Goal: Task Accomplishment & Management: Manage account settings

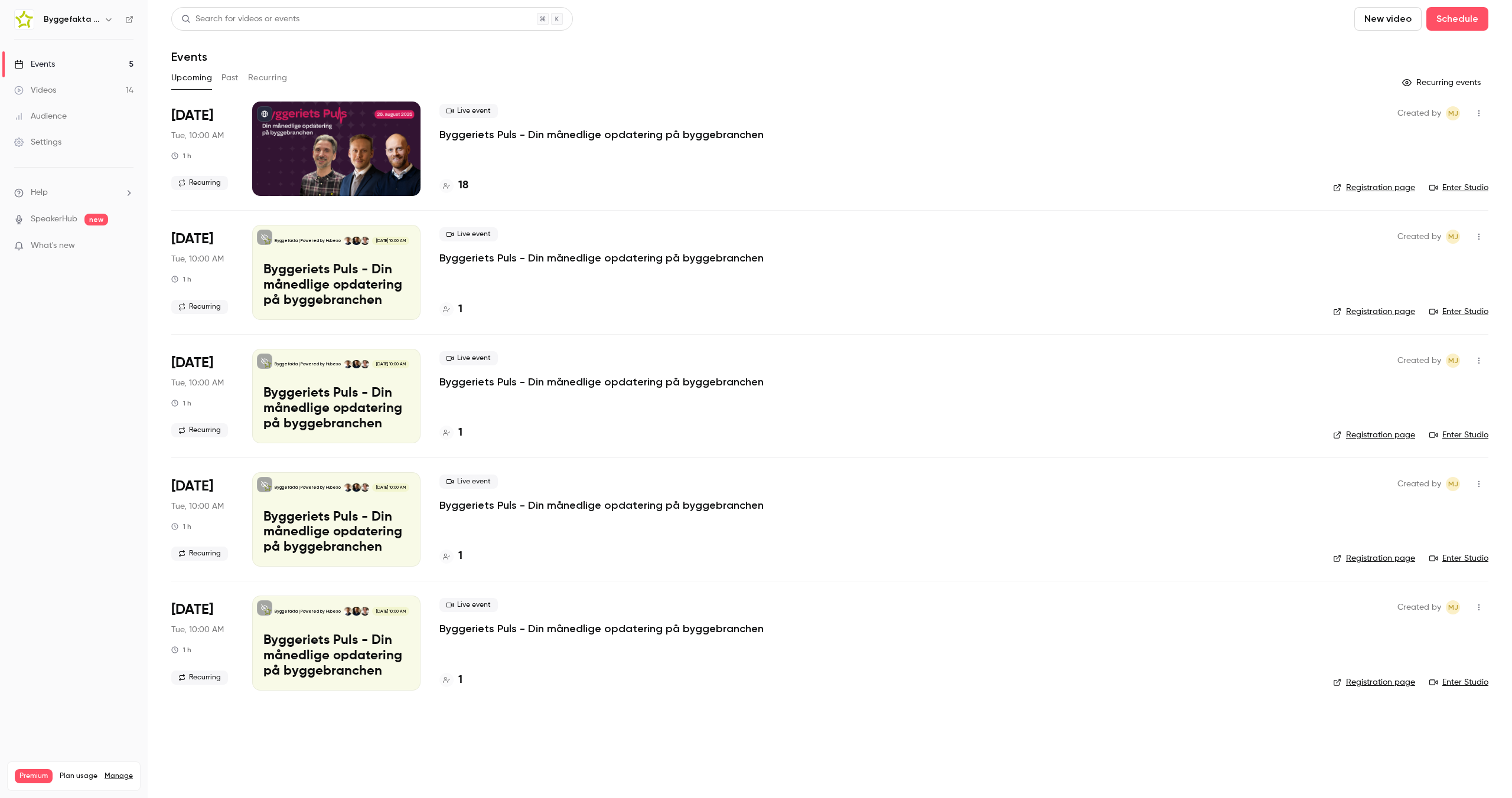
click at [111, 20] on icon "button" at bounding box center [108, 19] width 10 height 10
click at [101, 109] on span "Switch channel" at bounding box center [72, 108] width 60 height 13
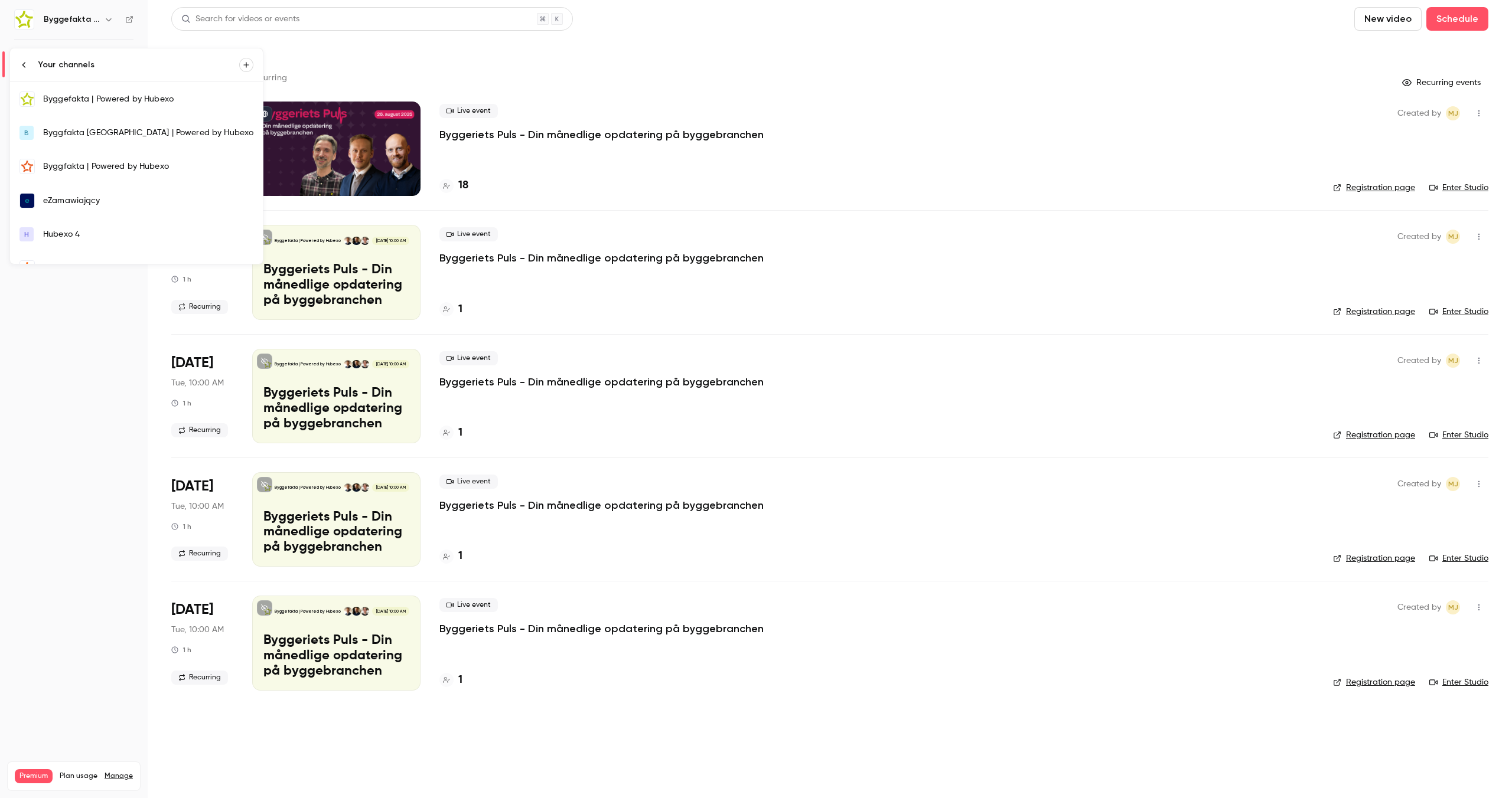
scroll to position [192, 0]
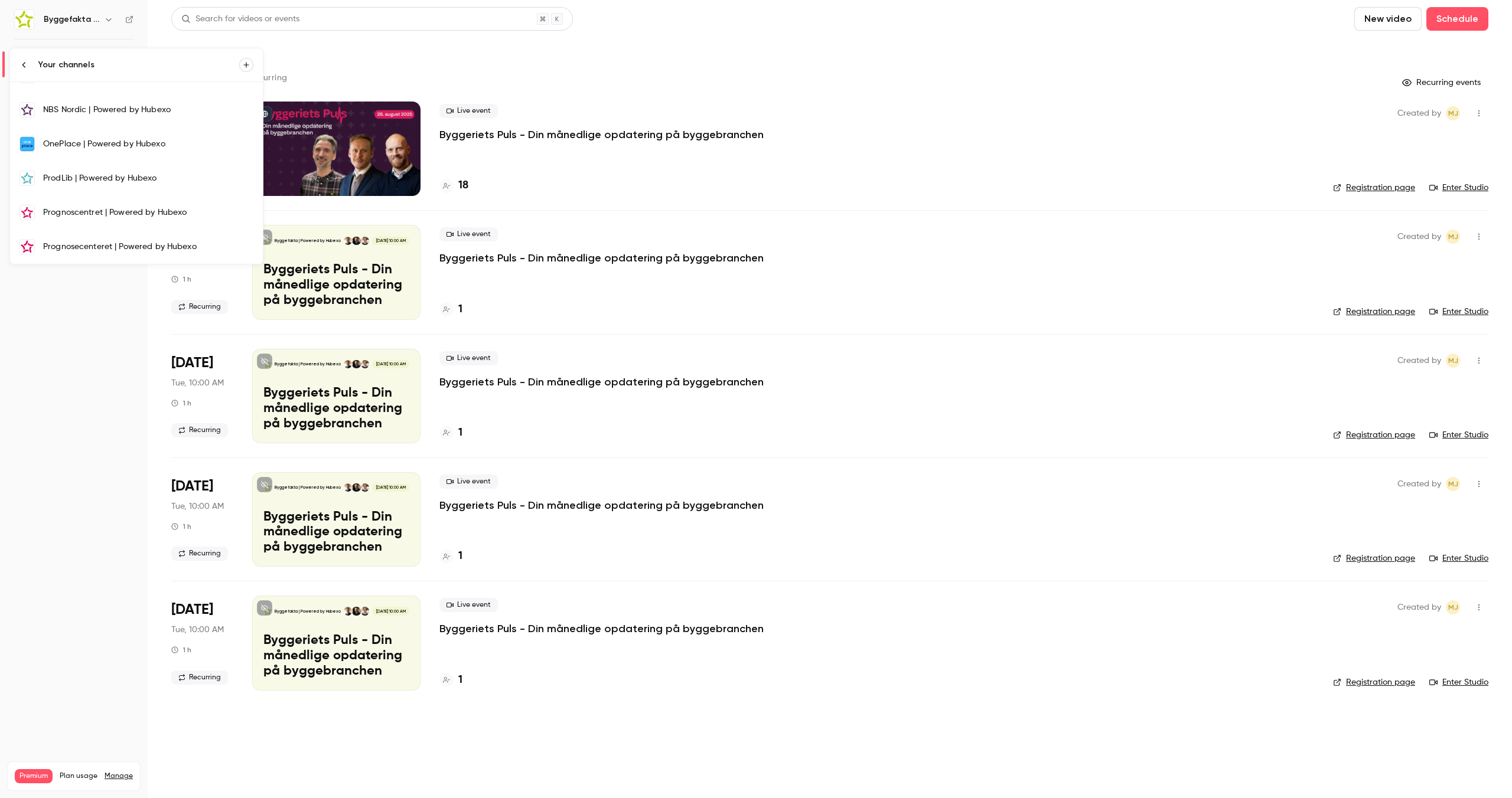
click at [68, 243] on div "Prognosecenteret | Powered by Hubexo" at bounding box center [148, 246] width 210 height 12
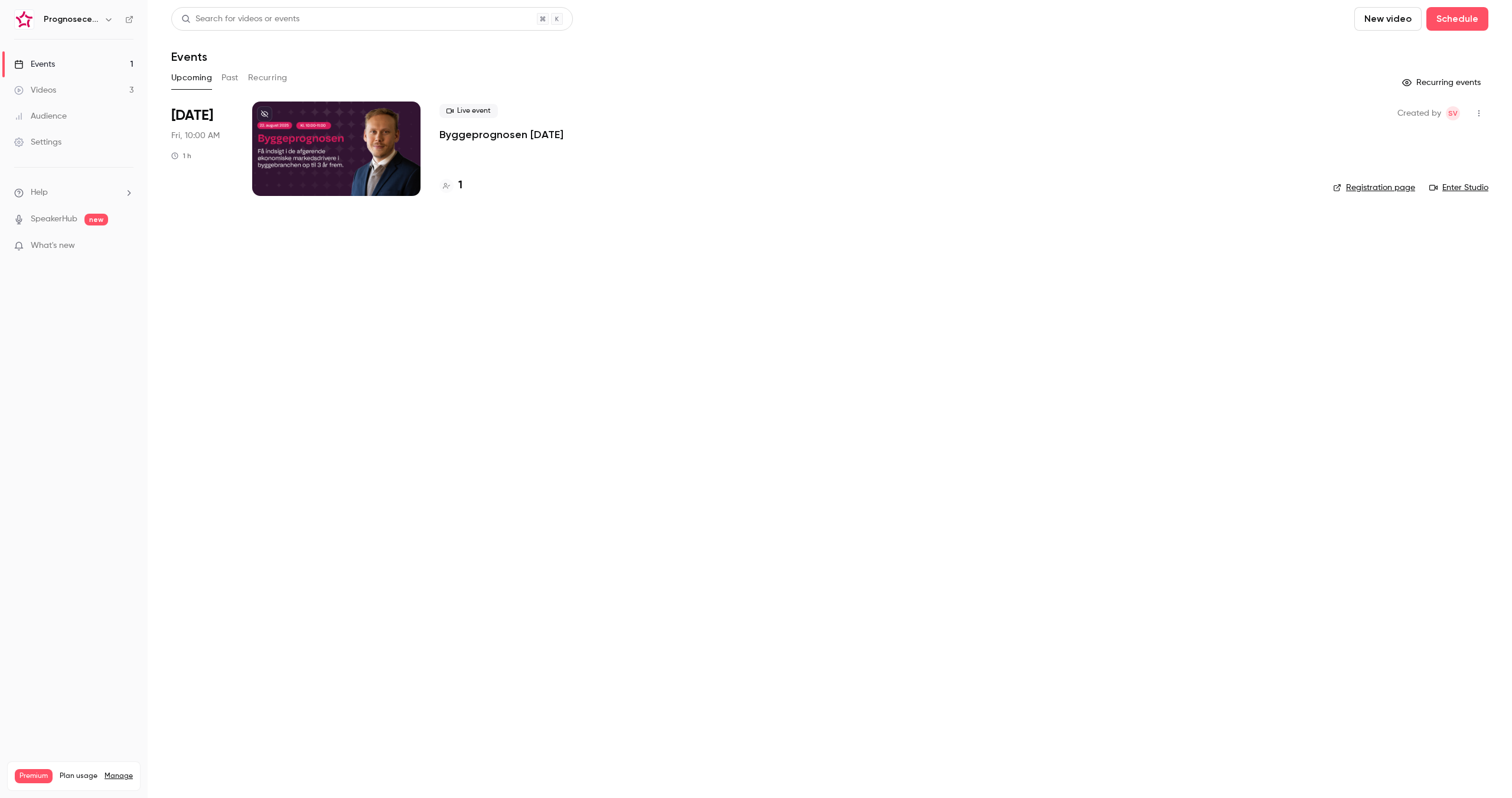
click at [520, 123] on div "Live event Byggeprognosen august 2025" at bounding box center [876, 123] width 874 height 38
click at [513, 134] on p "Byggeprognosen [DATE]" at bounding box center [501, 135] width 124 height 14
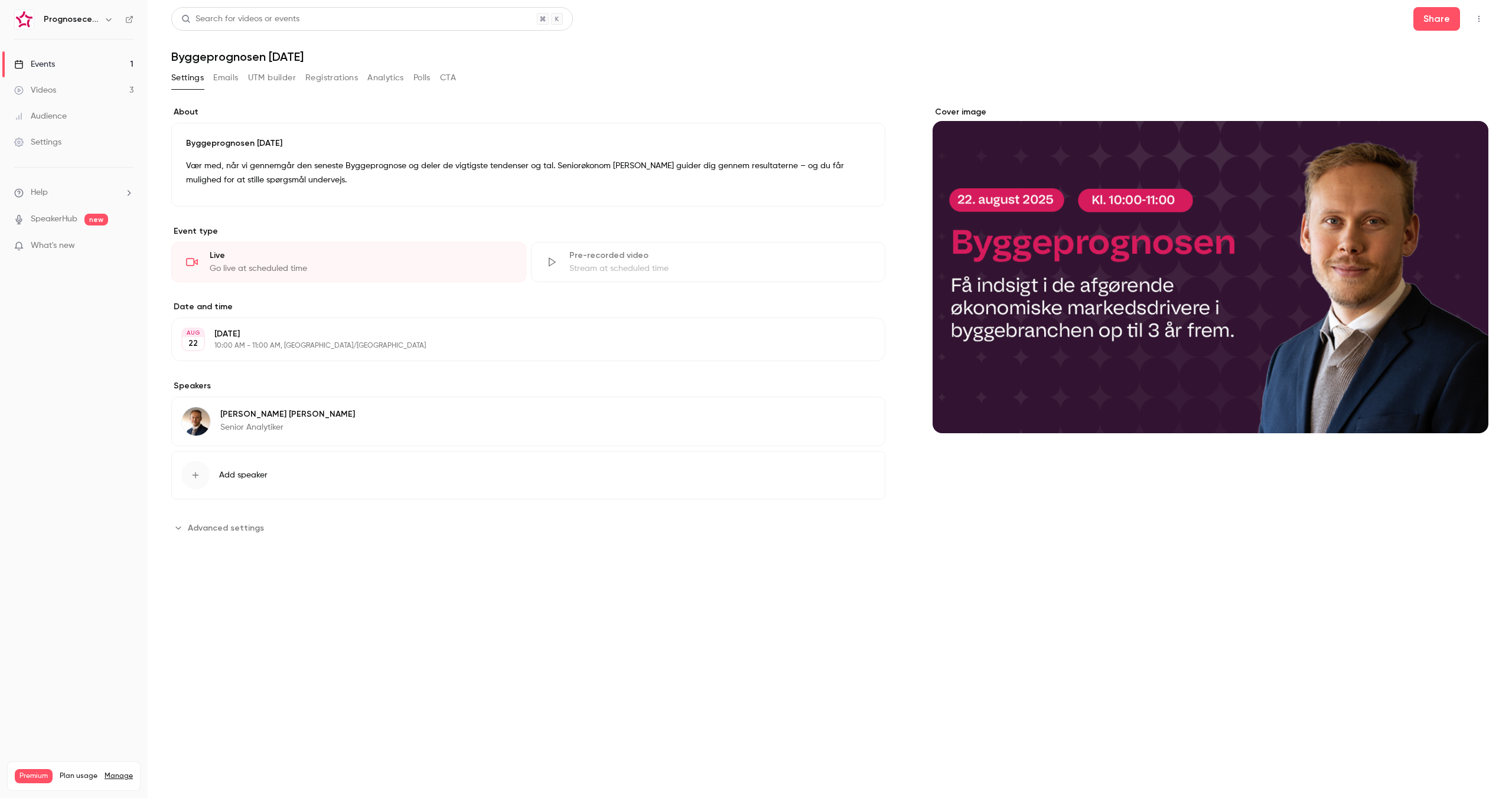
click at [355, 75] on button "Registrations" at bounding box center [331, 78] width 53 height 19
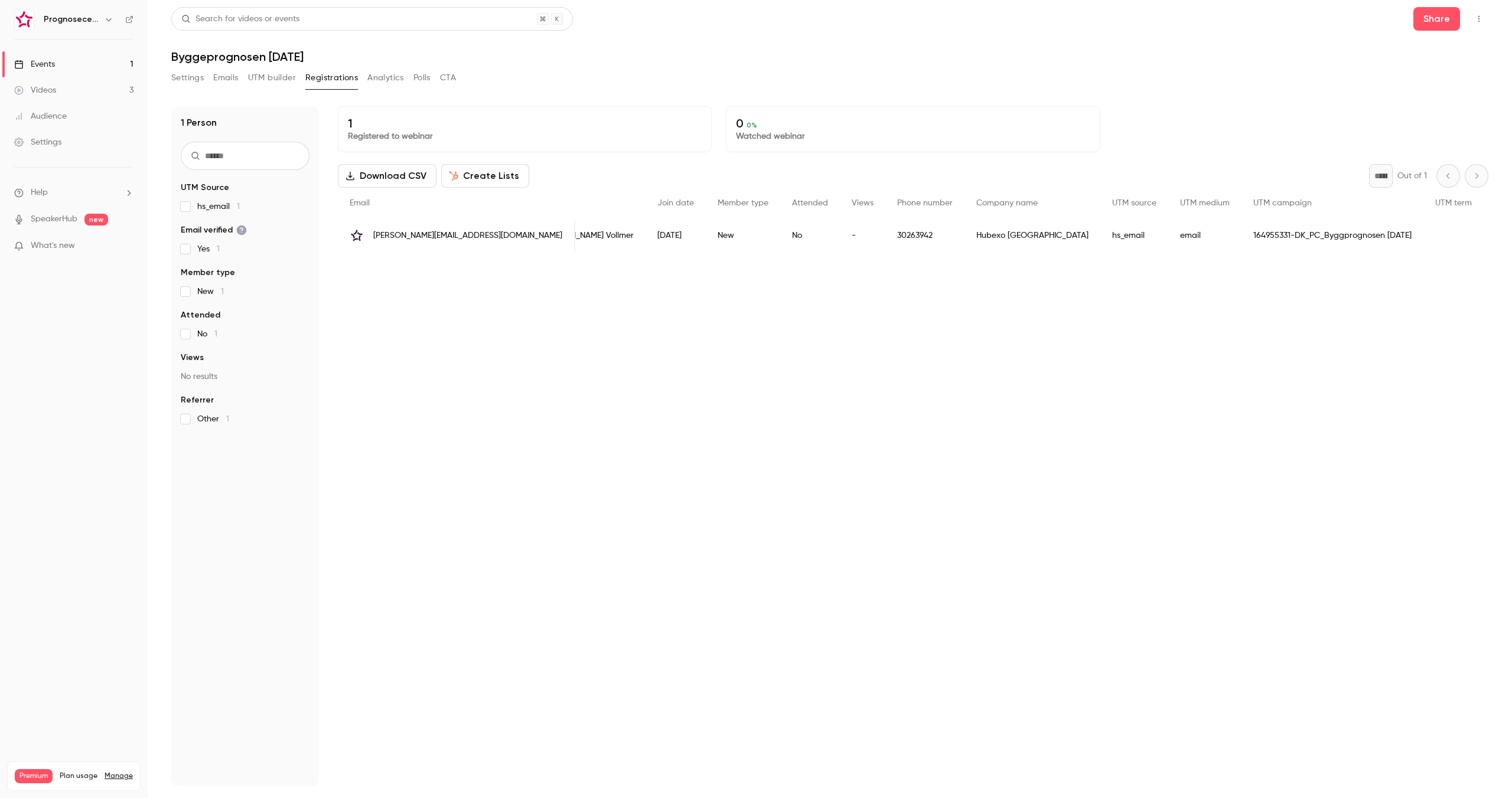
scroll to position [0, 45]
click at [828, 354] on div "1 Registered to webinar 0 0 % Watched webinar Download CSV Create Lists * Out o…" at bounding box center [913, 446] width 1151 height 680
click at [729, 453] on div "1 Registered to webinar 0 0 % Watched webinar Download CSV Create Lists * Out o…" at bounding box center [913, 446] width 1151 height 680
click at [531, 399] on div "1 Registered to webinar 0 0 % Watched webinar Download CSV Create Lists * Out o…" at bounding box center [913, 446] width 1151 height 680
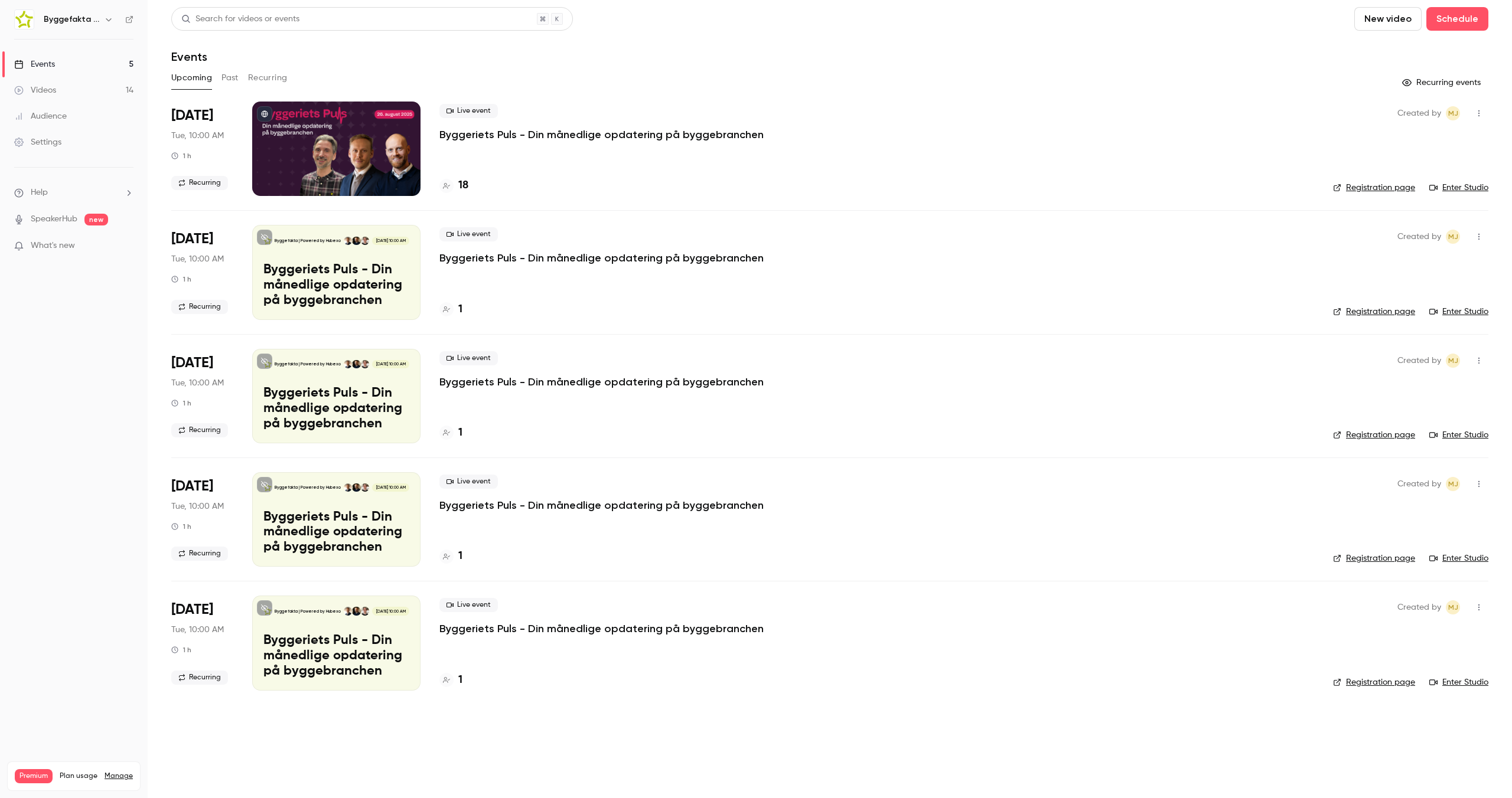
click at [111, 21] on icon "button" at bounding box center [108, 19] width 10 height 10
click at [88, 110] on span "Switch channel" at bounding box center [72, 108] width 60 height 13
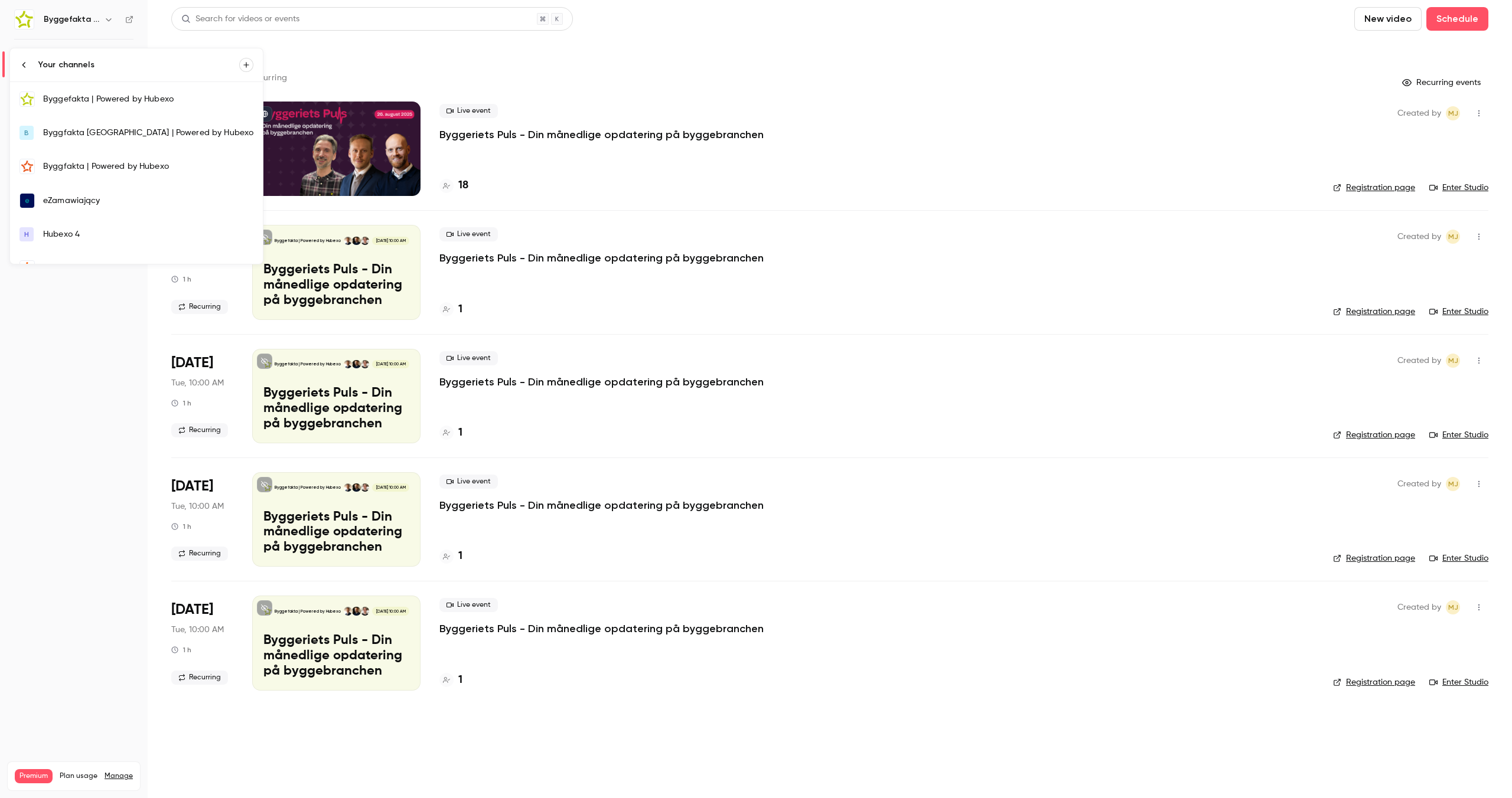
scroll to position [192, 0]
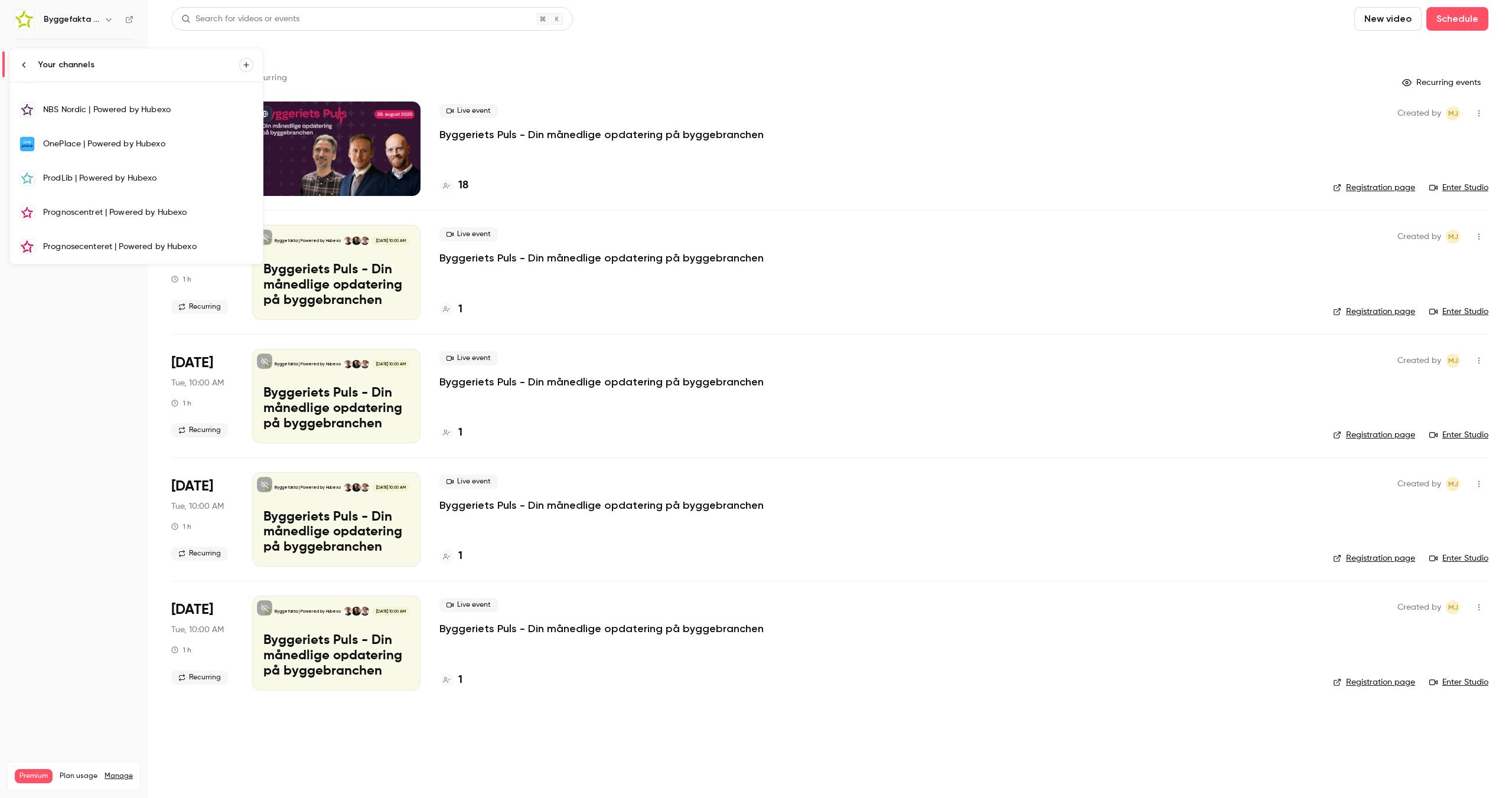
click at [67, 244] on div "Prognosecenteret | Powered by Hubexo" at bounding box center [148, 246] width 210 height 12
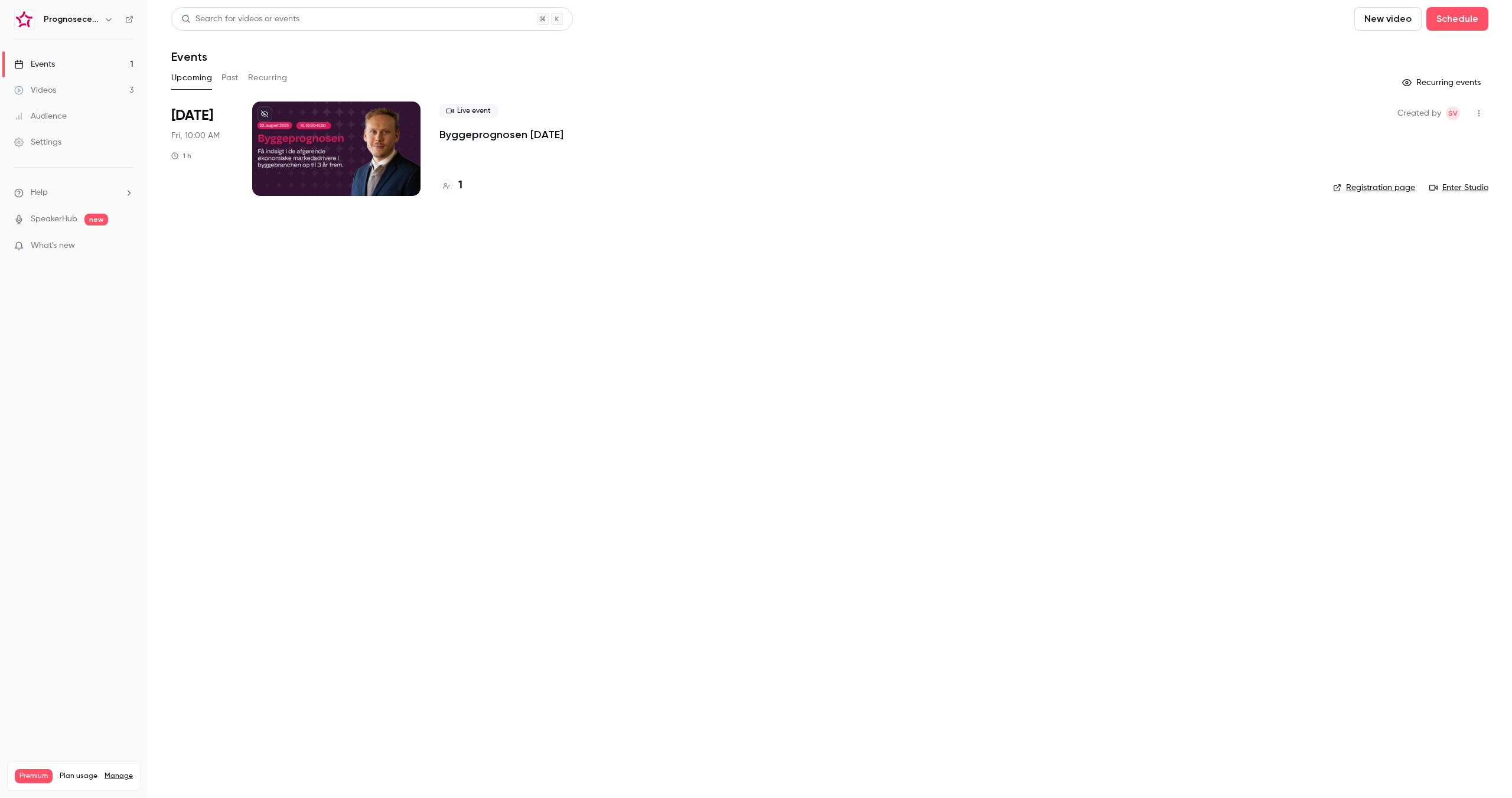
click at [523, 119] on div "Live event Byggeprognosen august 2025" at bounding box center [876, 123] width 874 height 38
click at [516, 132] on p "Byggeprognosen august 2025" at bounding box center [501, 135] width 124 height 14
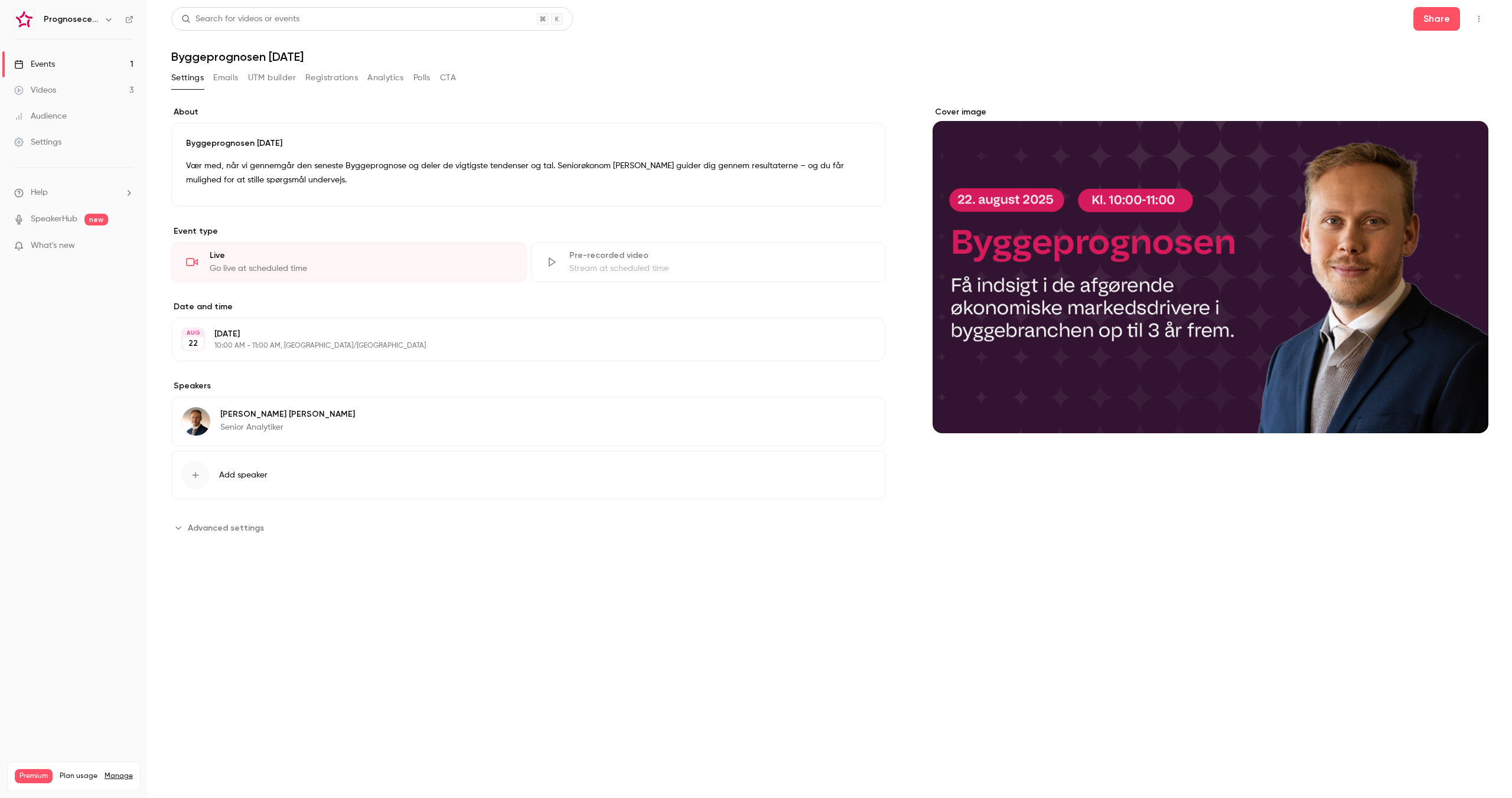
click at [325, 82] on button "Registrations" at bounding box center [331, 78] width 53 height 19
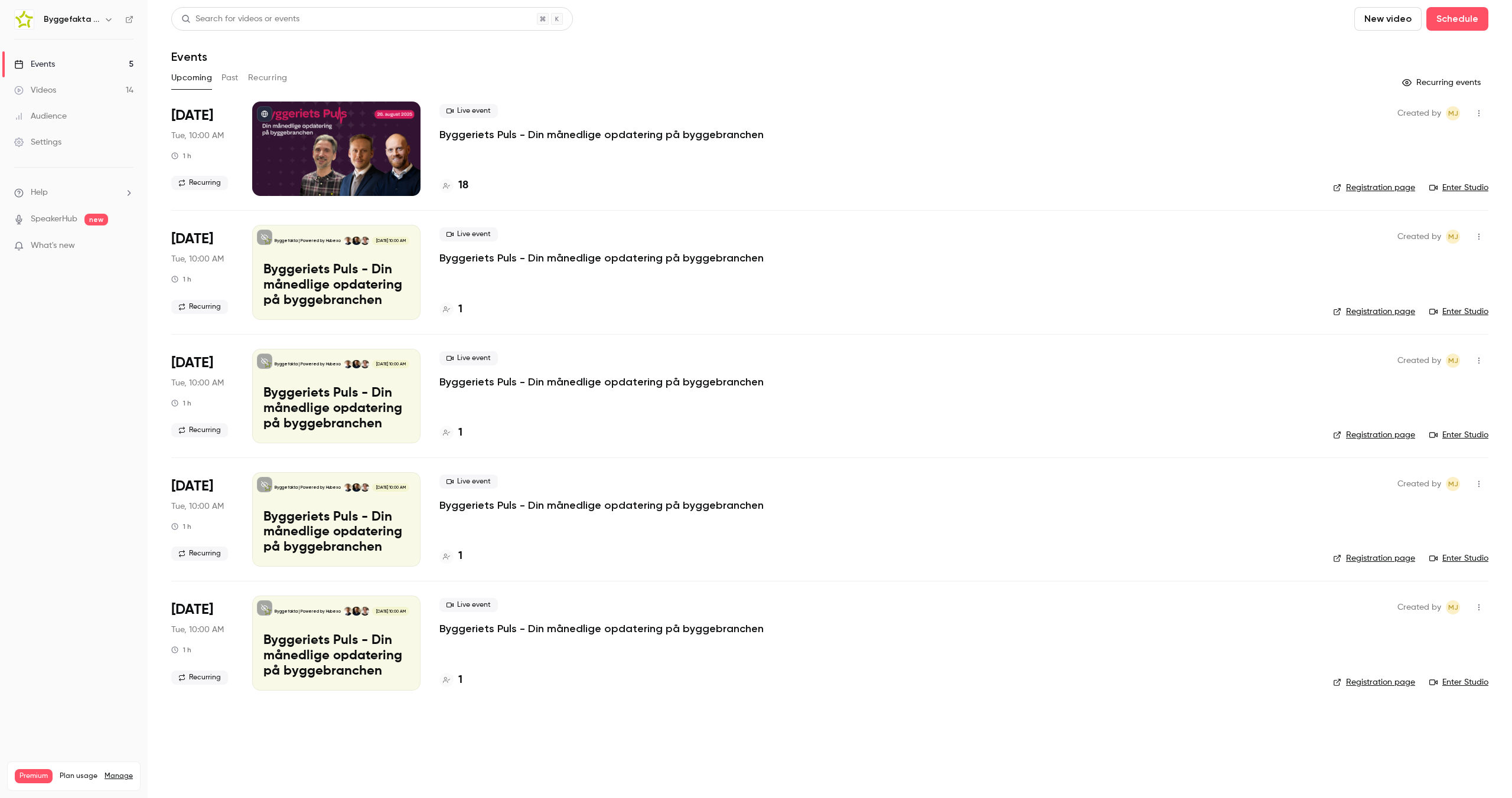
click at [75, 134] on link "Settings" at bounding box center [73, 142] width 148 height 26
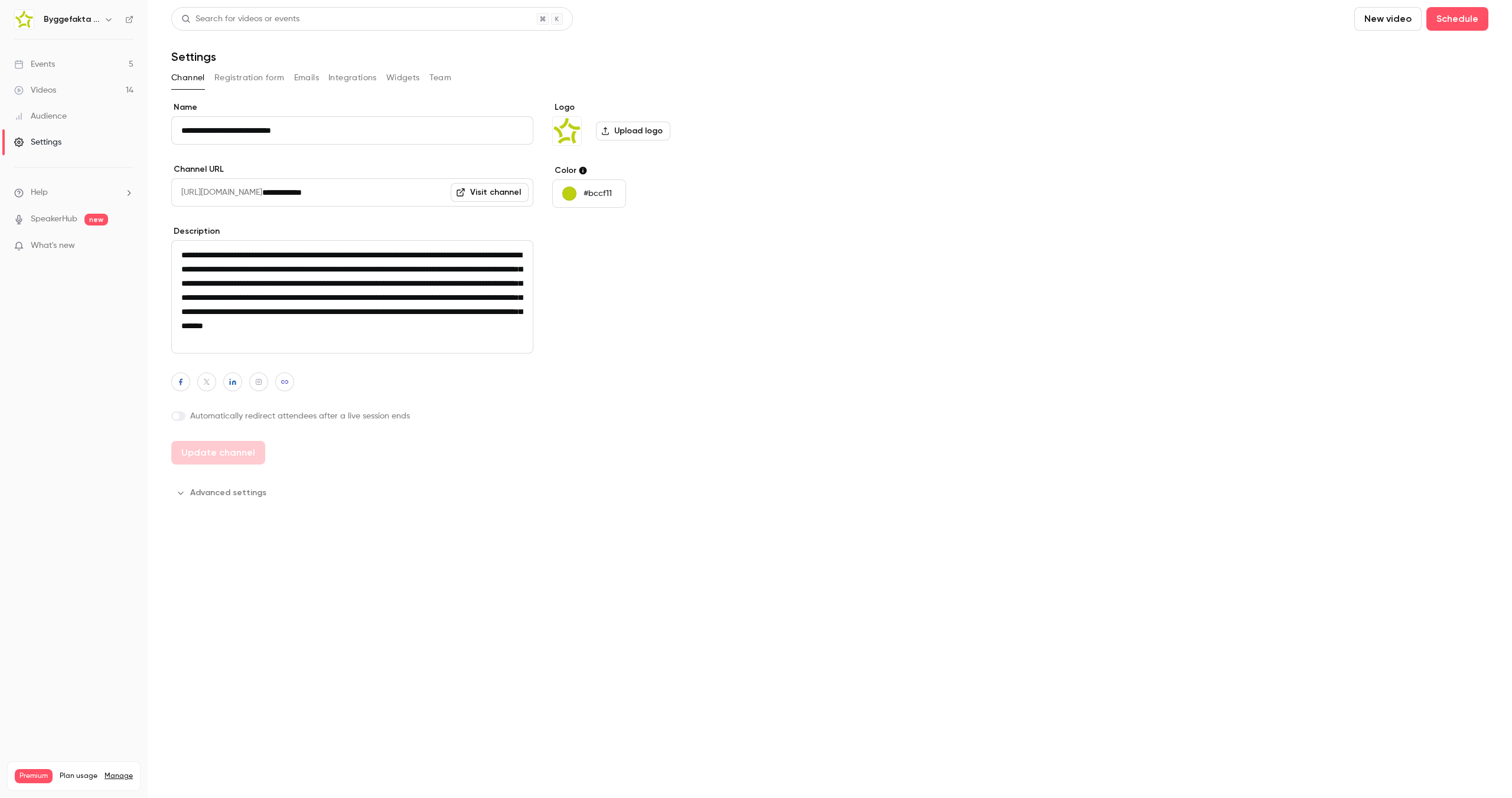
click at [438, 77] on button "Team" at bounding box center [440, 78] width 22 height 19
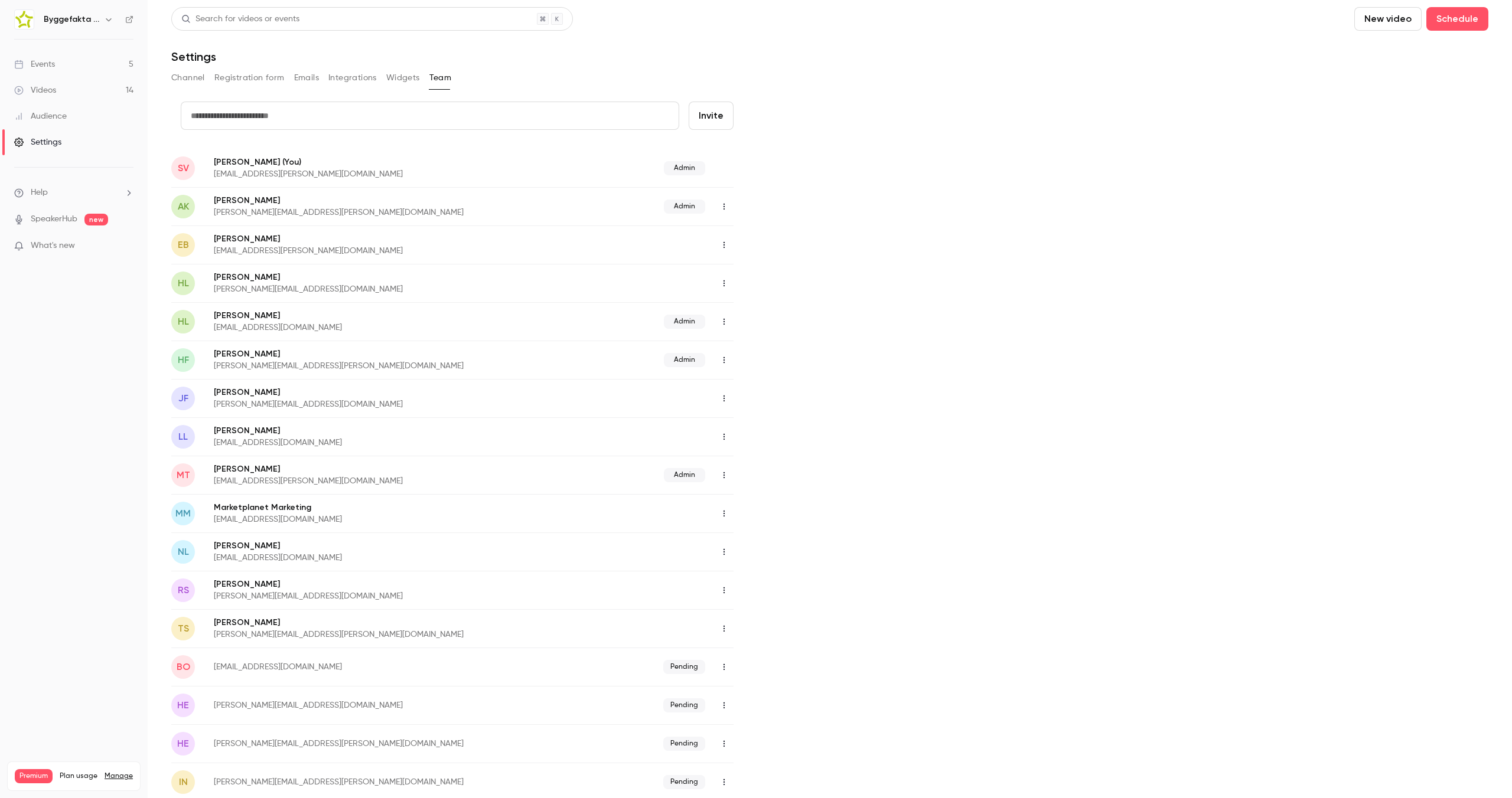
click at [287, 112] on input "text" at bounding box center [429, 116] width 498 height 29
click at [315, 93] on div "Search for videos or events New video Schedule Settings Channel Registration fo…" at bounding box center [829, 480] width 1317 height 947
click at [272, 124] on input "****" at bounding box center [429, 116] width 498 height 29
click at [274, 120] on input "****" at bounding box center [429, 116] width 498 height 29
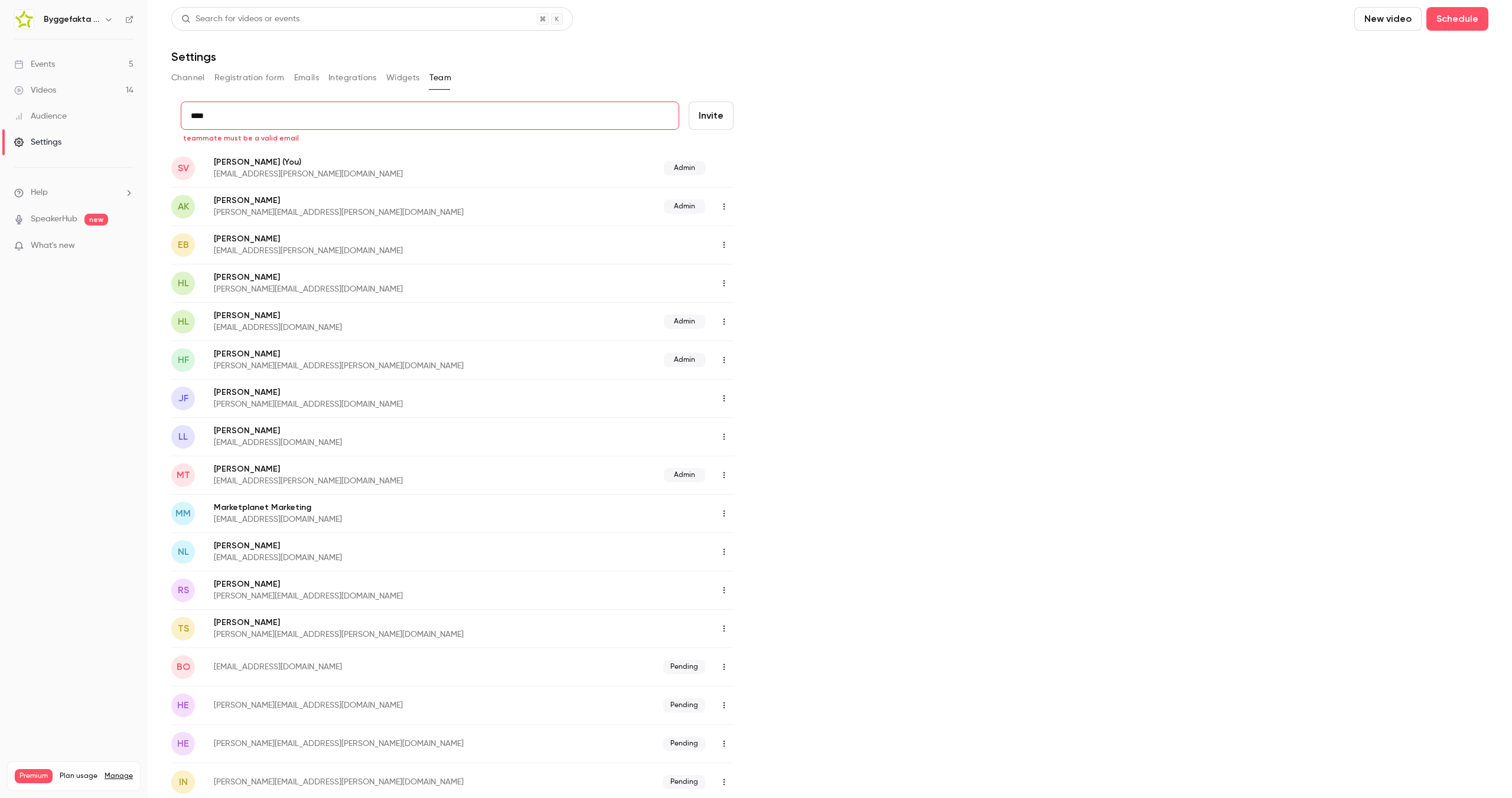
paste input "**********"
type input "**********"
click at [714, 117] on button "Invite" at bounding box center [711, 116] width 45 height 29
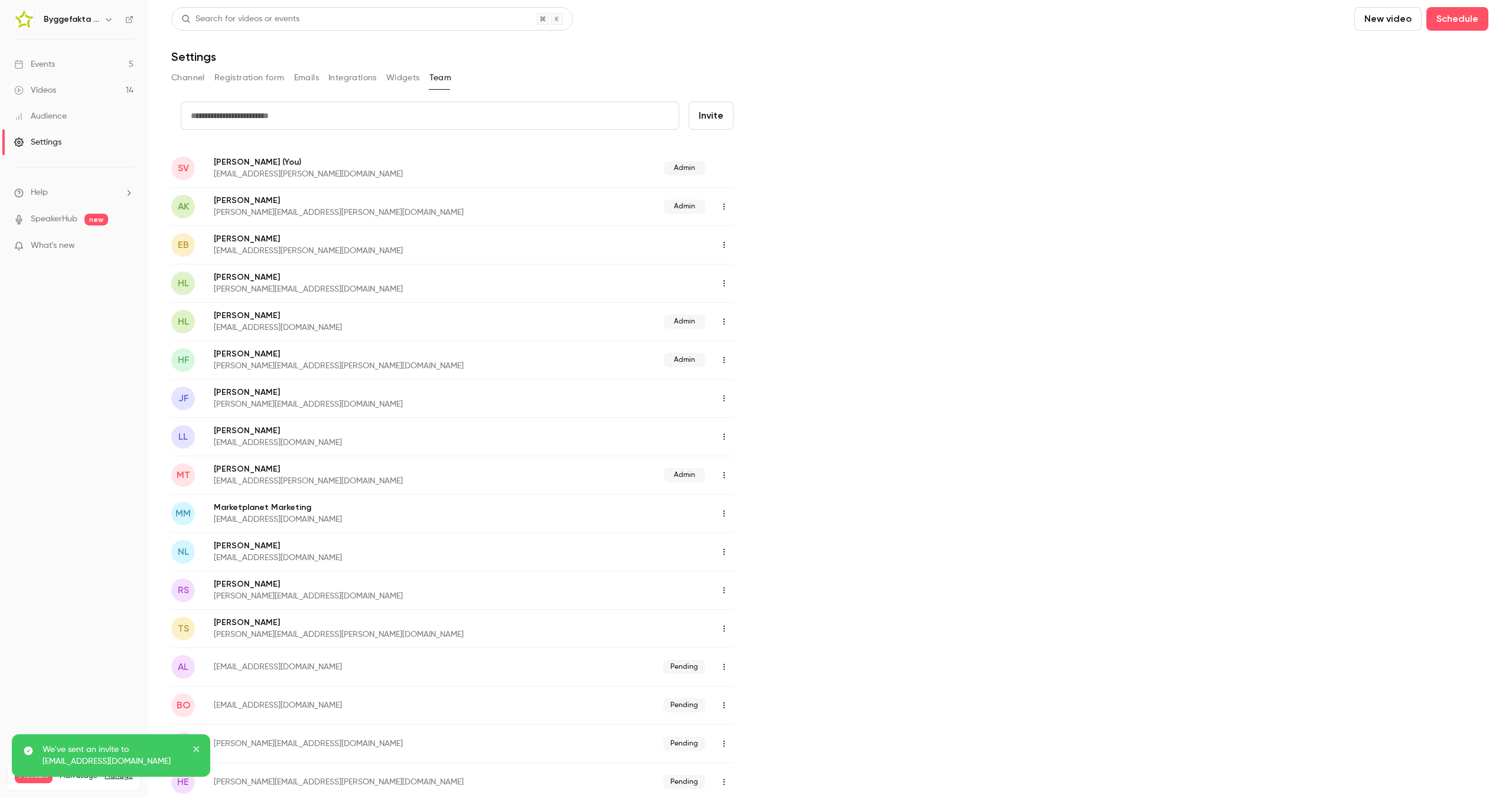
click at [884, 106] on div "credit card Invite SV Simon Vollmer (You) simon.vollmer@byggefakta.dk Admin AK …" at bounding box center [829, 548] width 1317 height 892
click at [100, 21] on div "Byggefakta | Powered by Hubexo" at bounding box center [80, 20] width 72 height 14
click at [68, 67] on link "Events 5" at bounding box center [73, 64] width 148 height 26
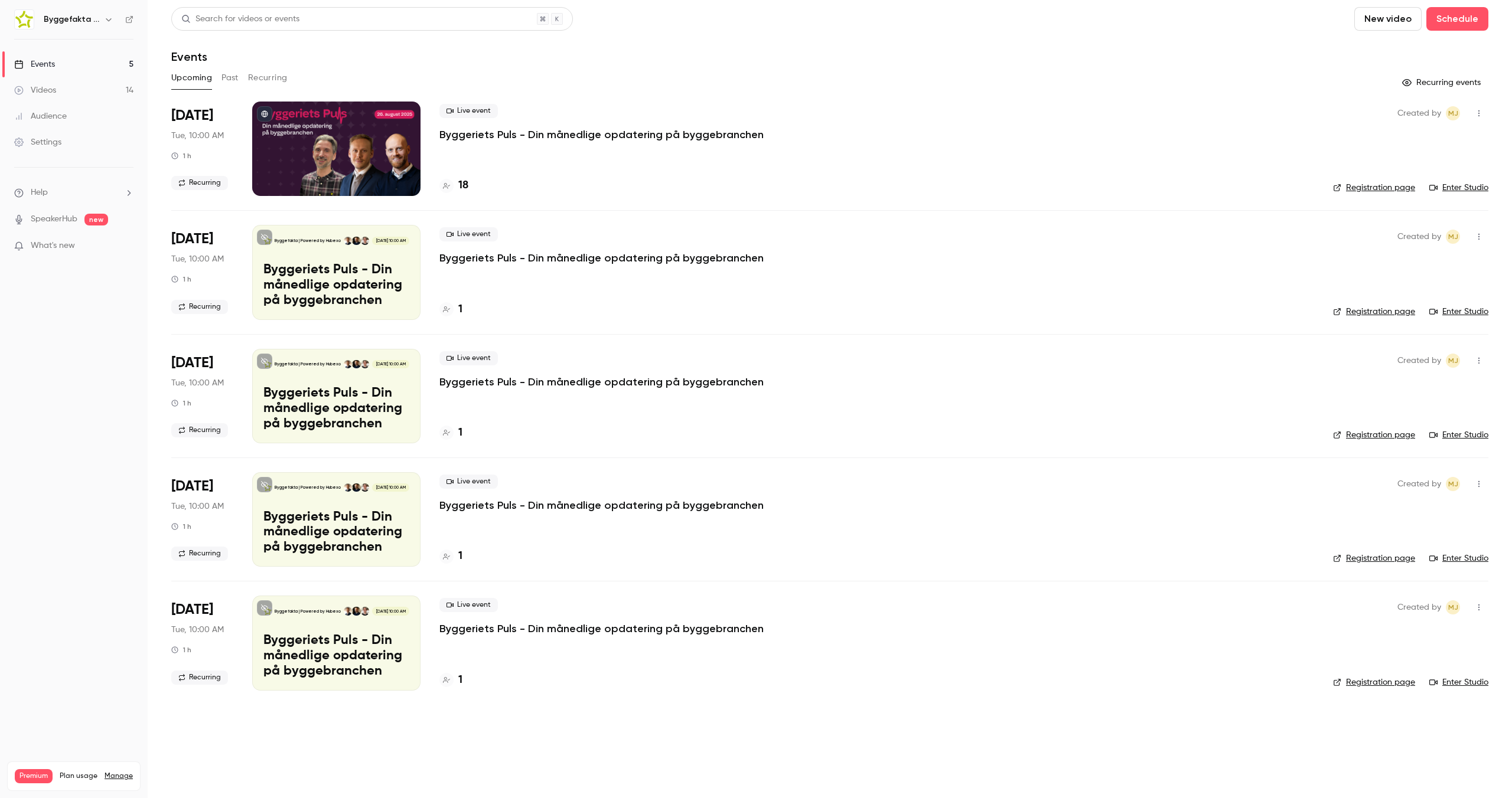
click at [1186, 95] on div "Search for videos or events New video Schedule Events Upcoming Past Recurring R…" at bounding box center [829, 356] width 1317 height 698
click at [95, 13] on h6 "Byggefakta | Powered by Hubexo" at bounding box center [72, 19] width 55 height 12
click at [106, 20] on icon "button" at bounding box center [108, 19] width 10 height 10
click at [81, 108] on span "Switch channel" at bounding box center [72, 108] width 60 height 13
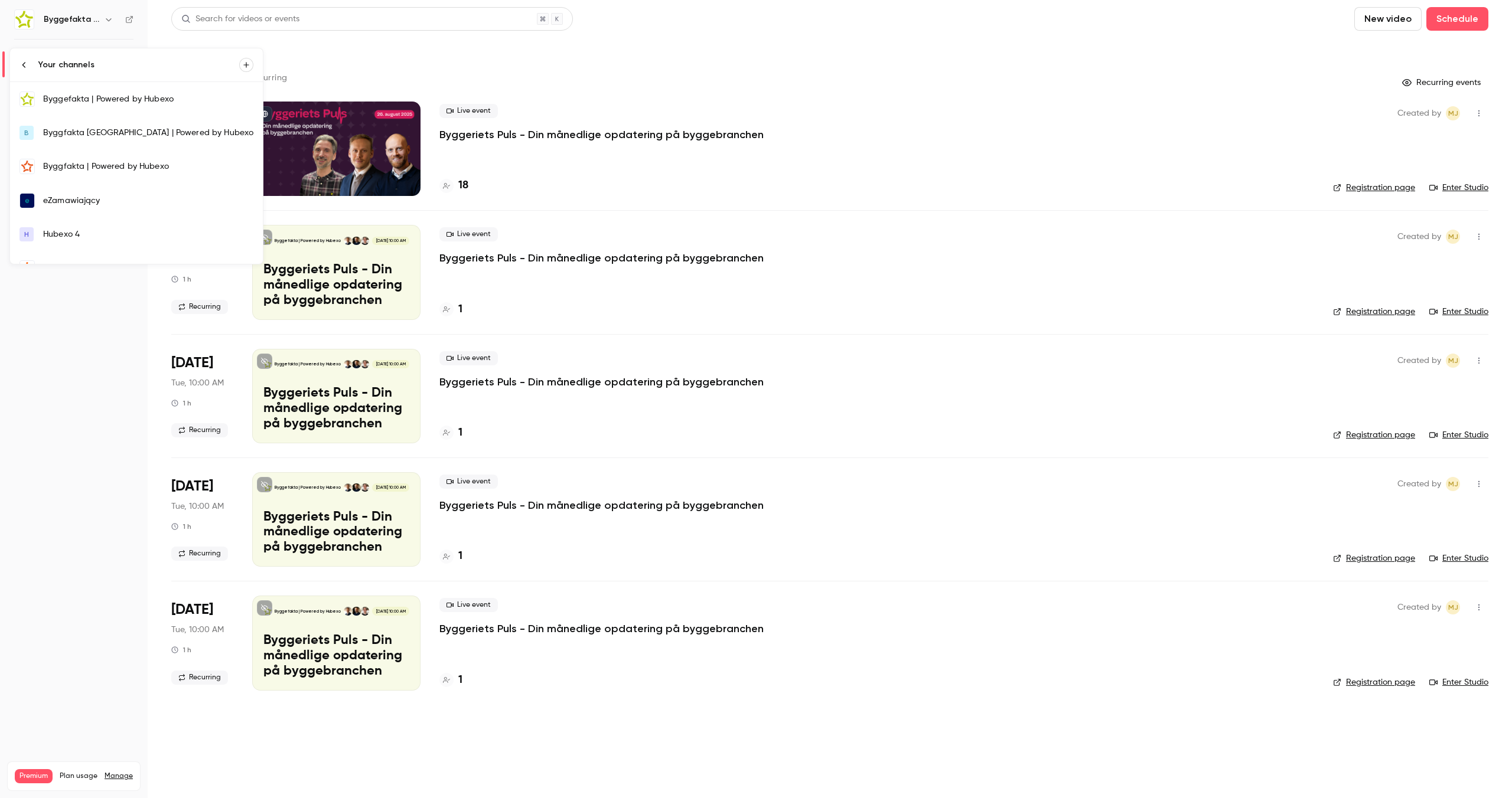
scroll to position [192, 0]
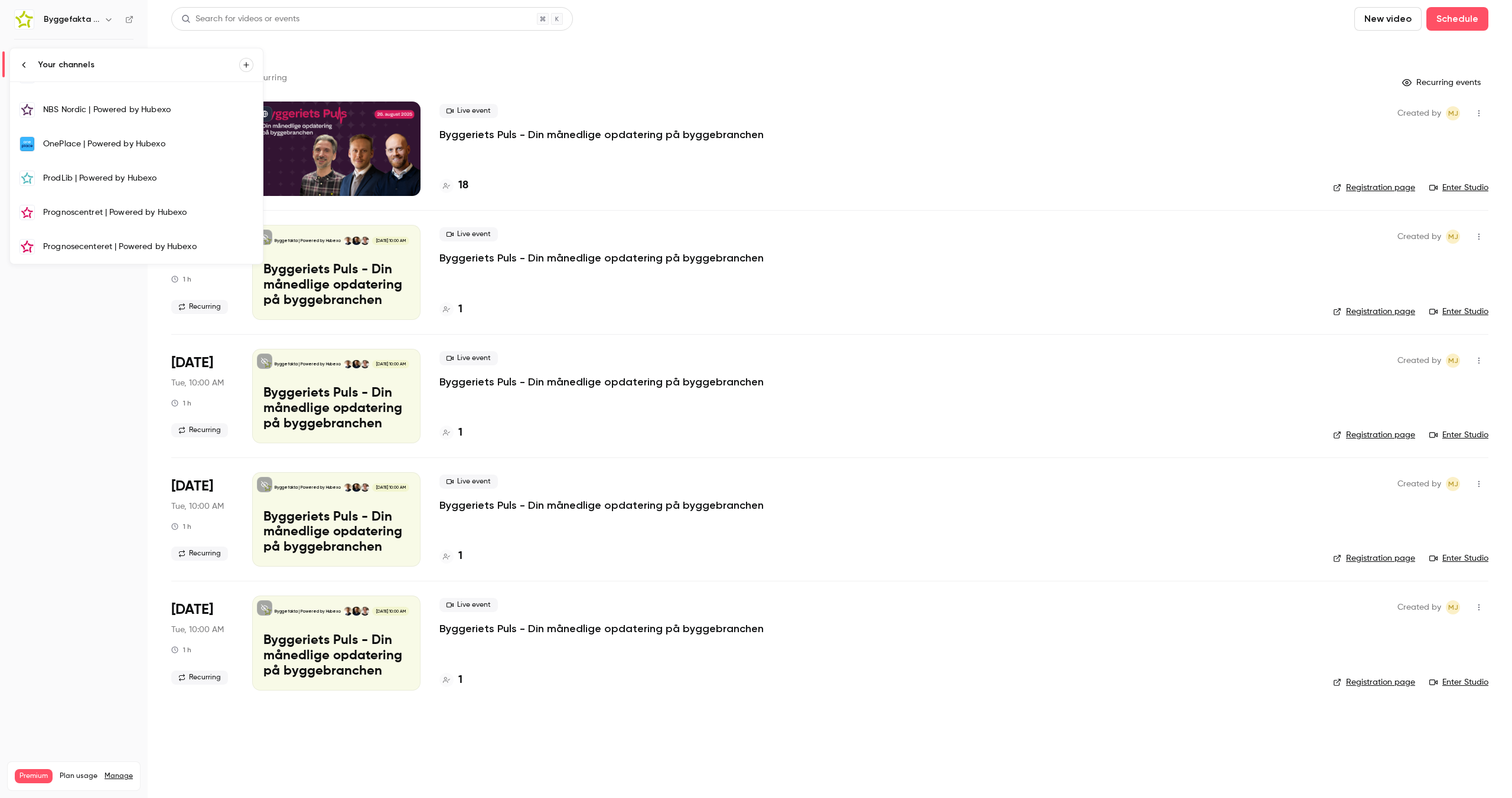
click at [84, 244] on div "Prognosecenteret | Powered by Hubexo" at bounding box center [148, 246] width 210 height 12
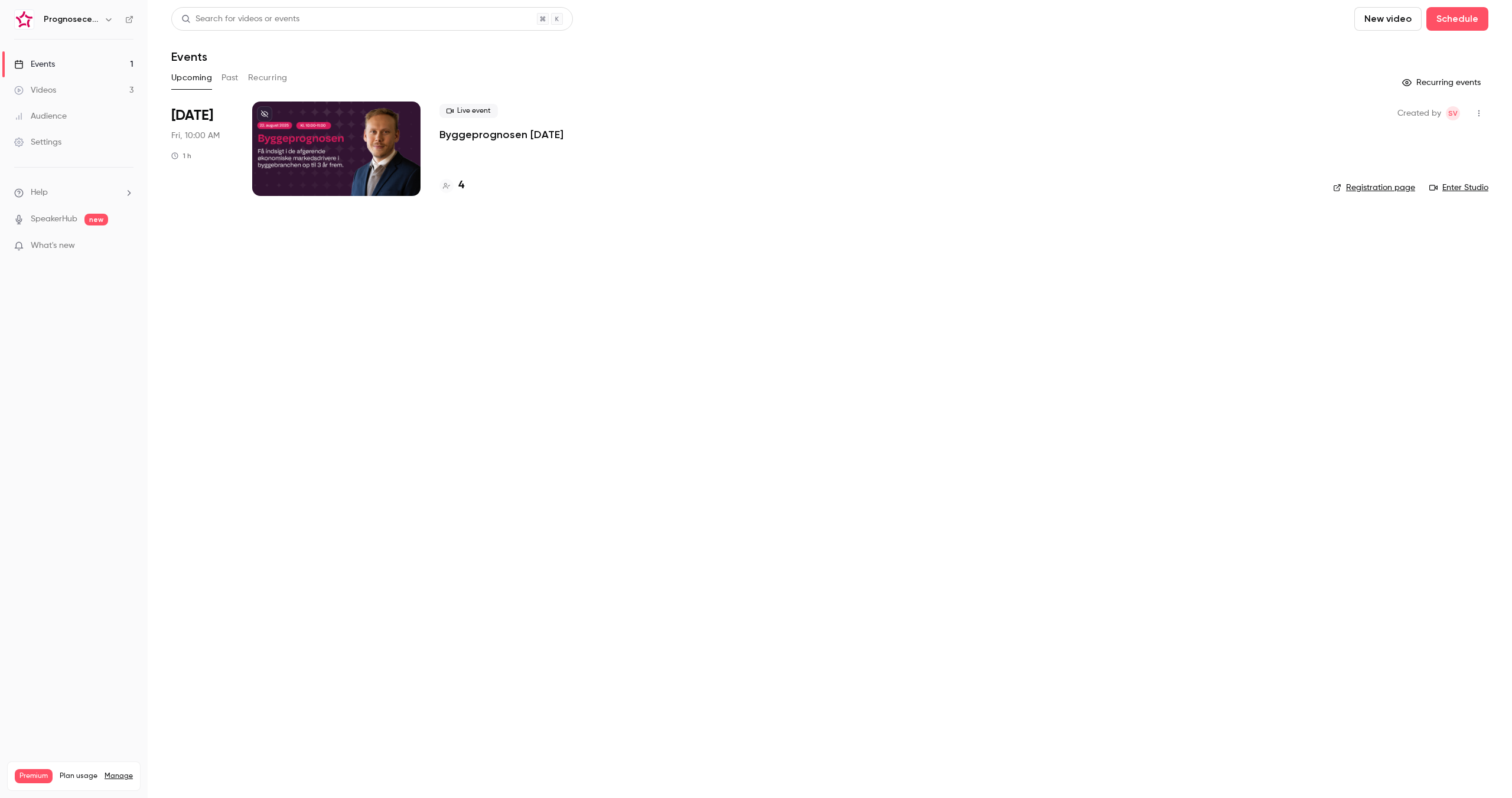
click at [490, 139] on p "Byggeprognosen [DATE]" at bounding box center [501, 135] width 124 height 14
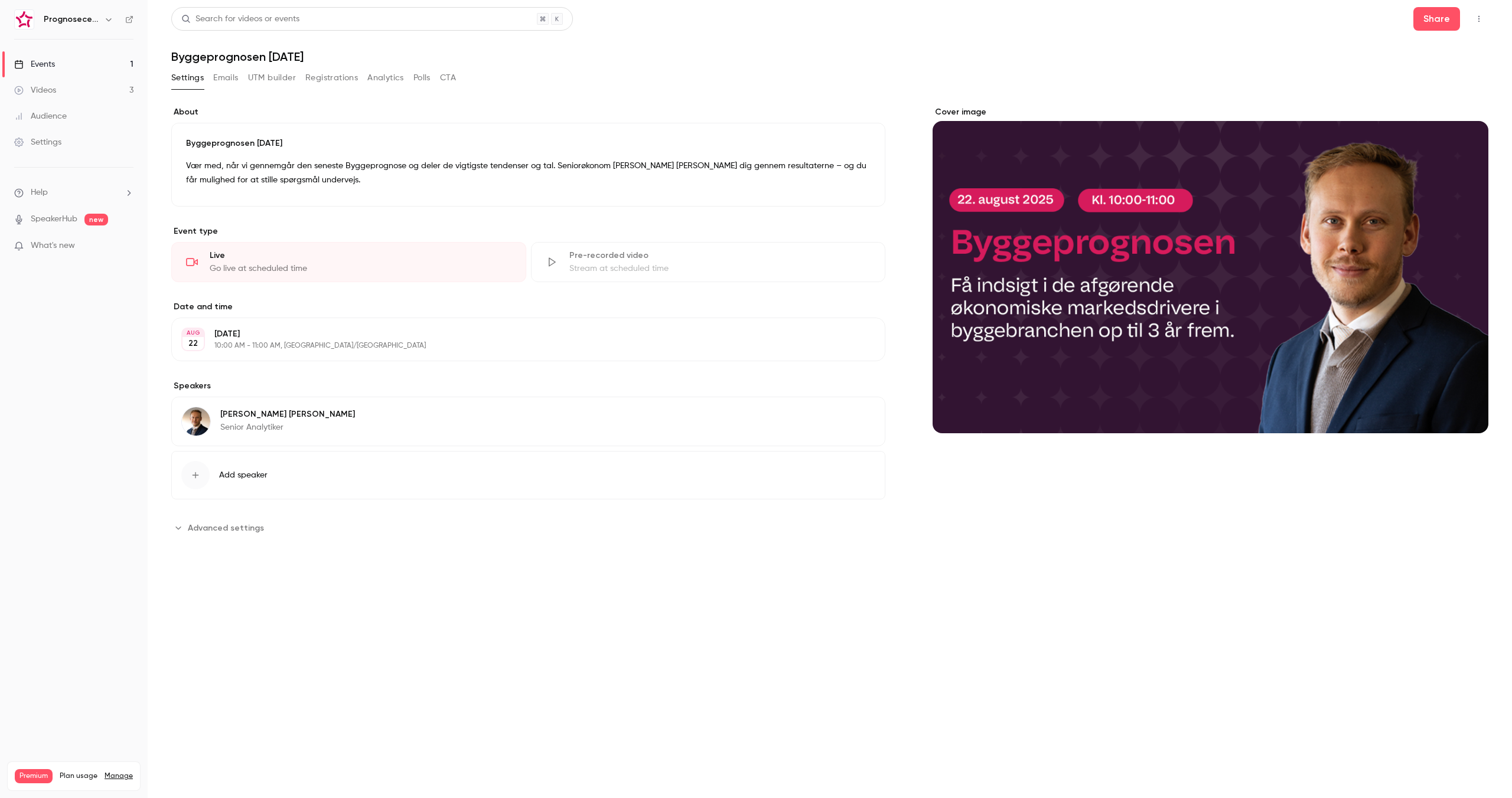
click at [336, 77] on button "Registrations" at bounding box center [331, 78] width 53 height 19
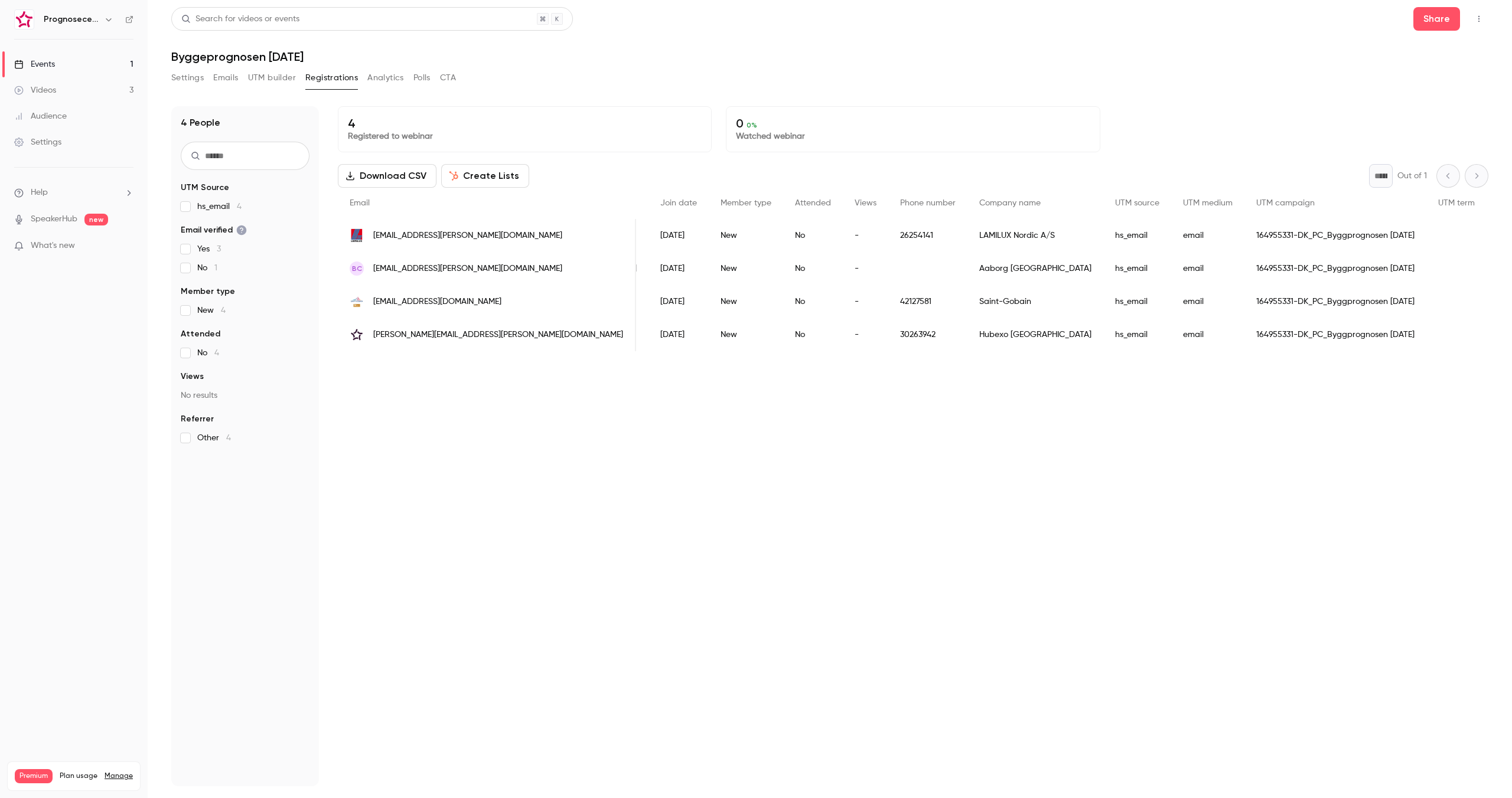
scroll to position [0, 157]
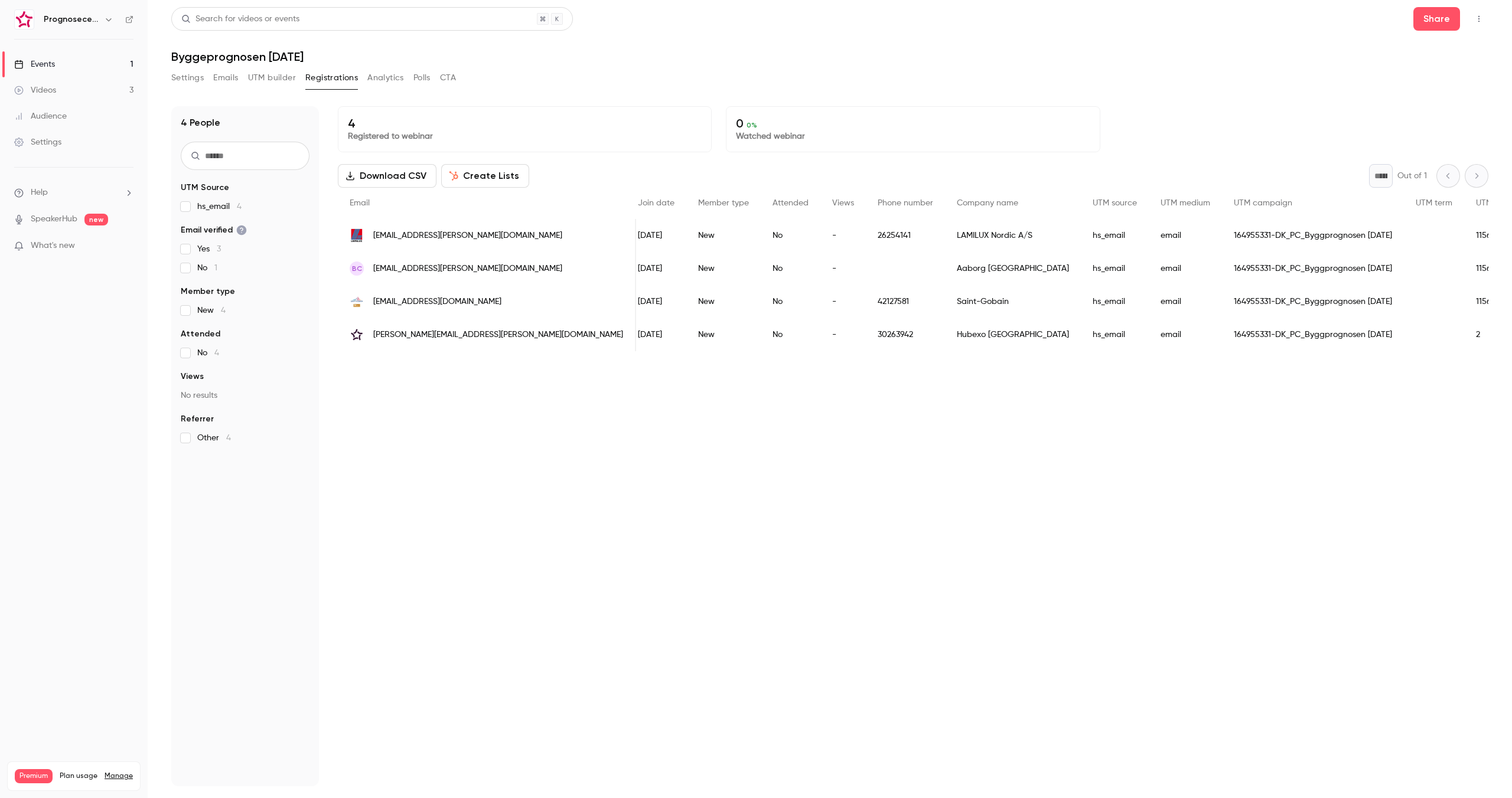
click at [1131, 389] on div "4 Registered to webinar 0 0 % Watched webinar Download CSV Create Lists * Out o…" at bounding box center [913, 446] width 1151 height 680
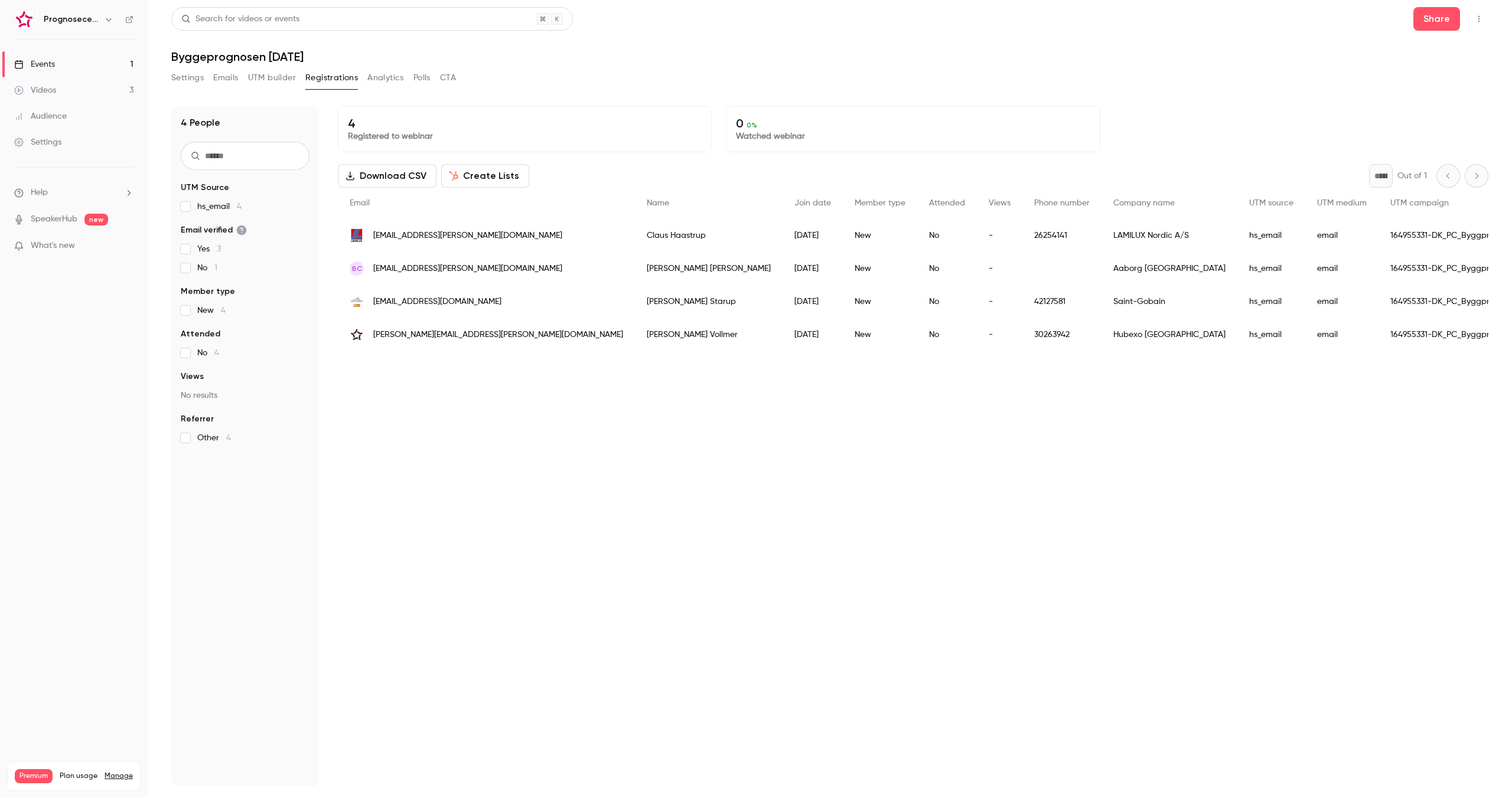
click at [90, 54] on link "Events 1" at bounding box center [73, 64] width 148 height 26
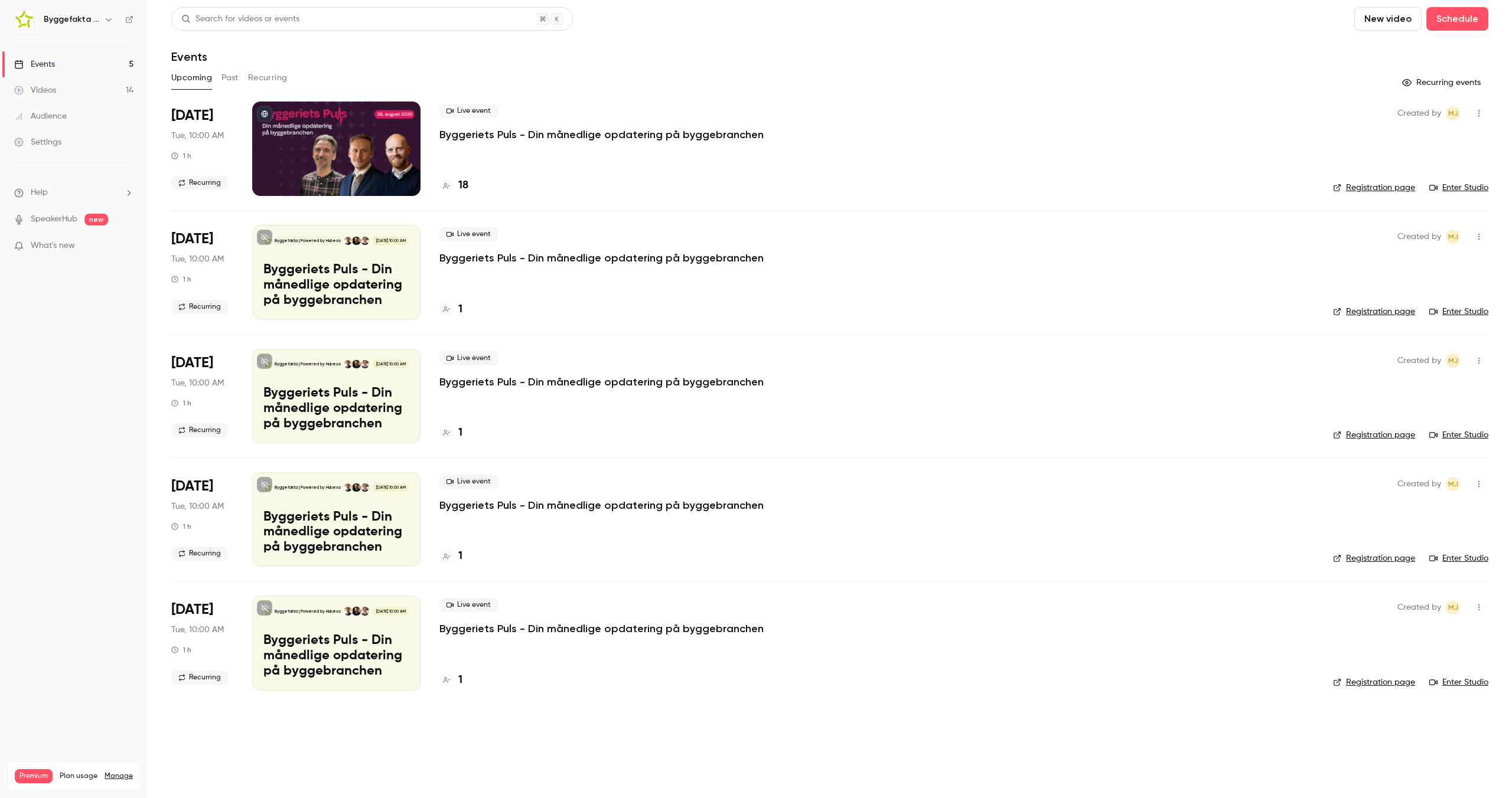
click at [112, 21] on icon "button" at bounding box center [108, 19] width 10 height 10
click at [105, 103] on div "Switch channel 11" at bounding box center [106, 108] width 128 height 13
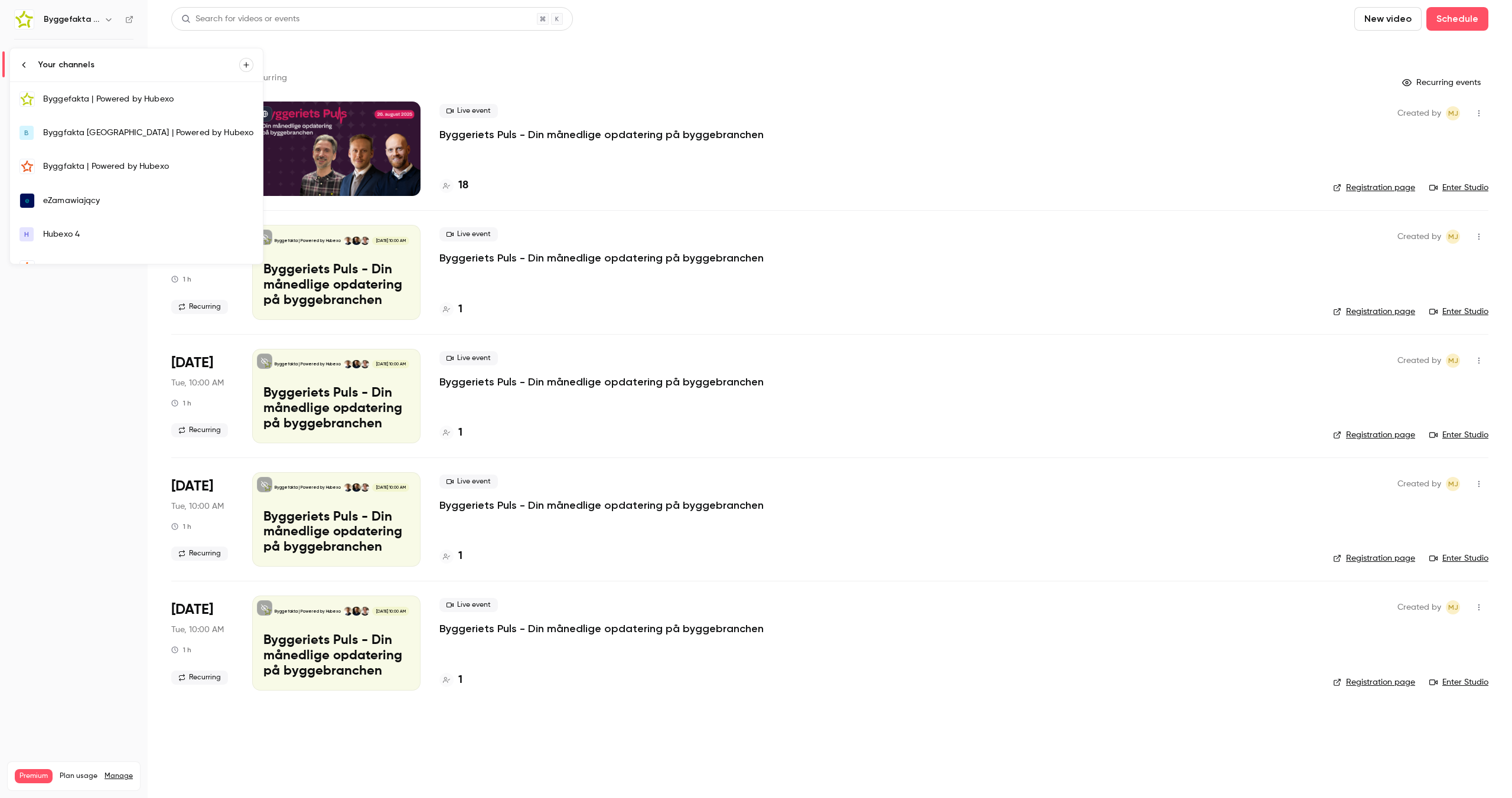
scroll to position [192, 0]
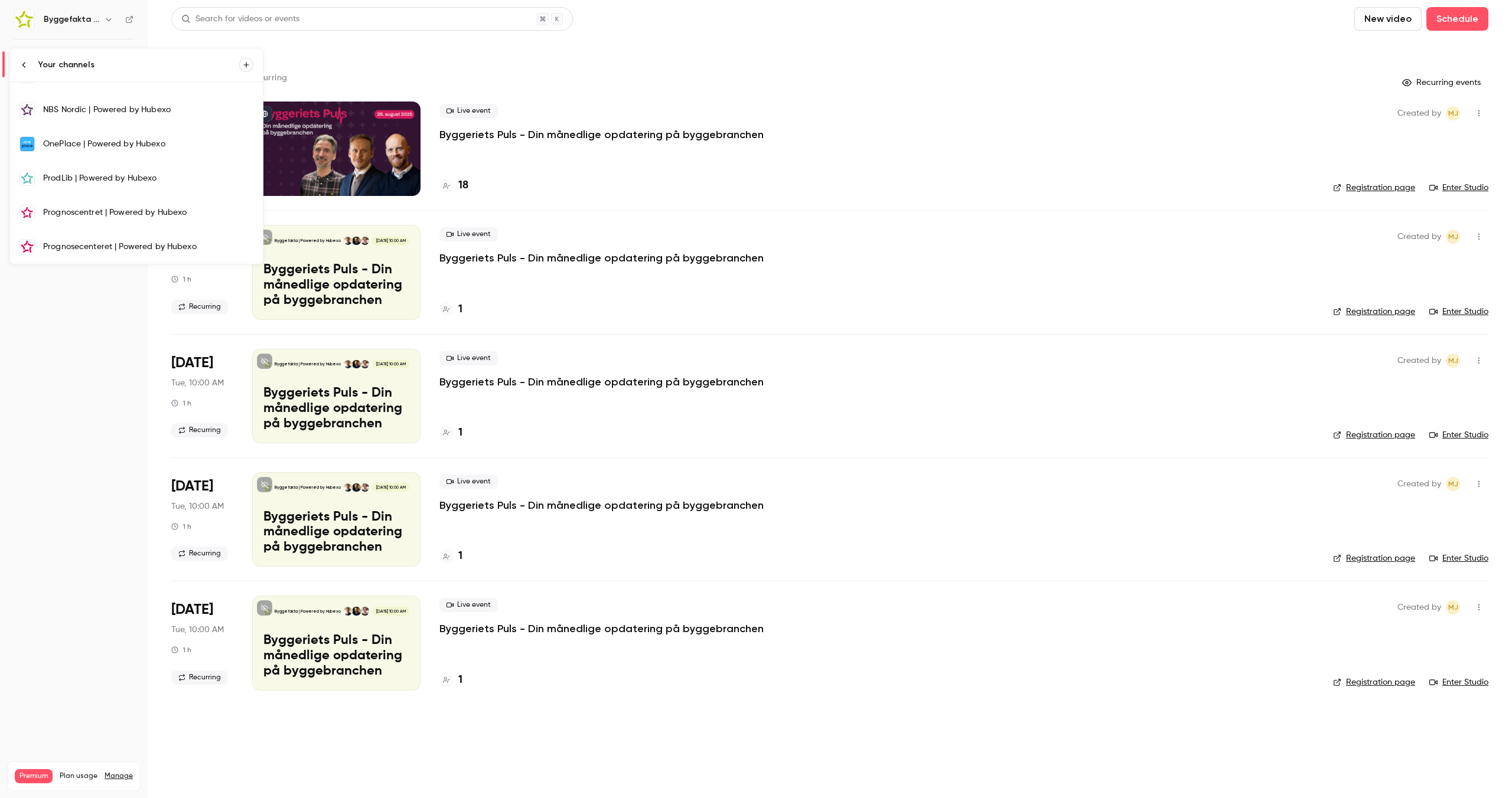
click at [84, 248] on div "Prognosecenteret | Powered by Hubexo" at bounding box center [148, 246] width 210 height 12
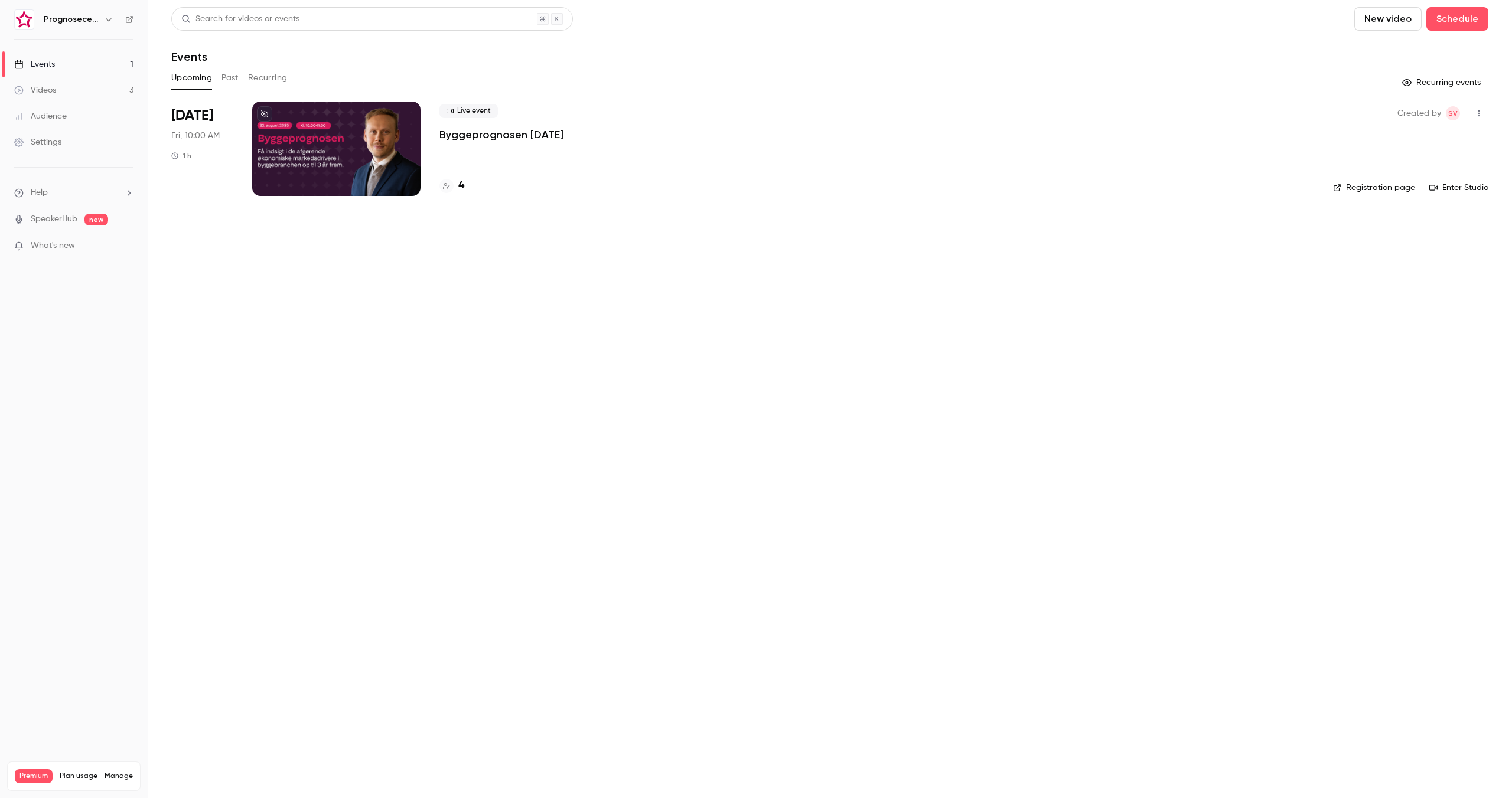
click at [440, 132] on p "Byggeprognosen [DATE]" at bounding box center [501, 135] width 124 height 14
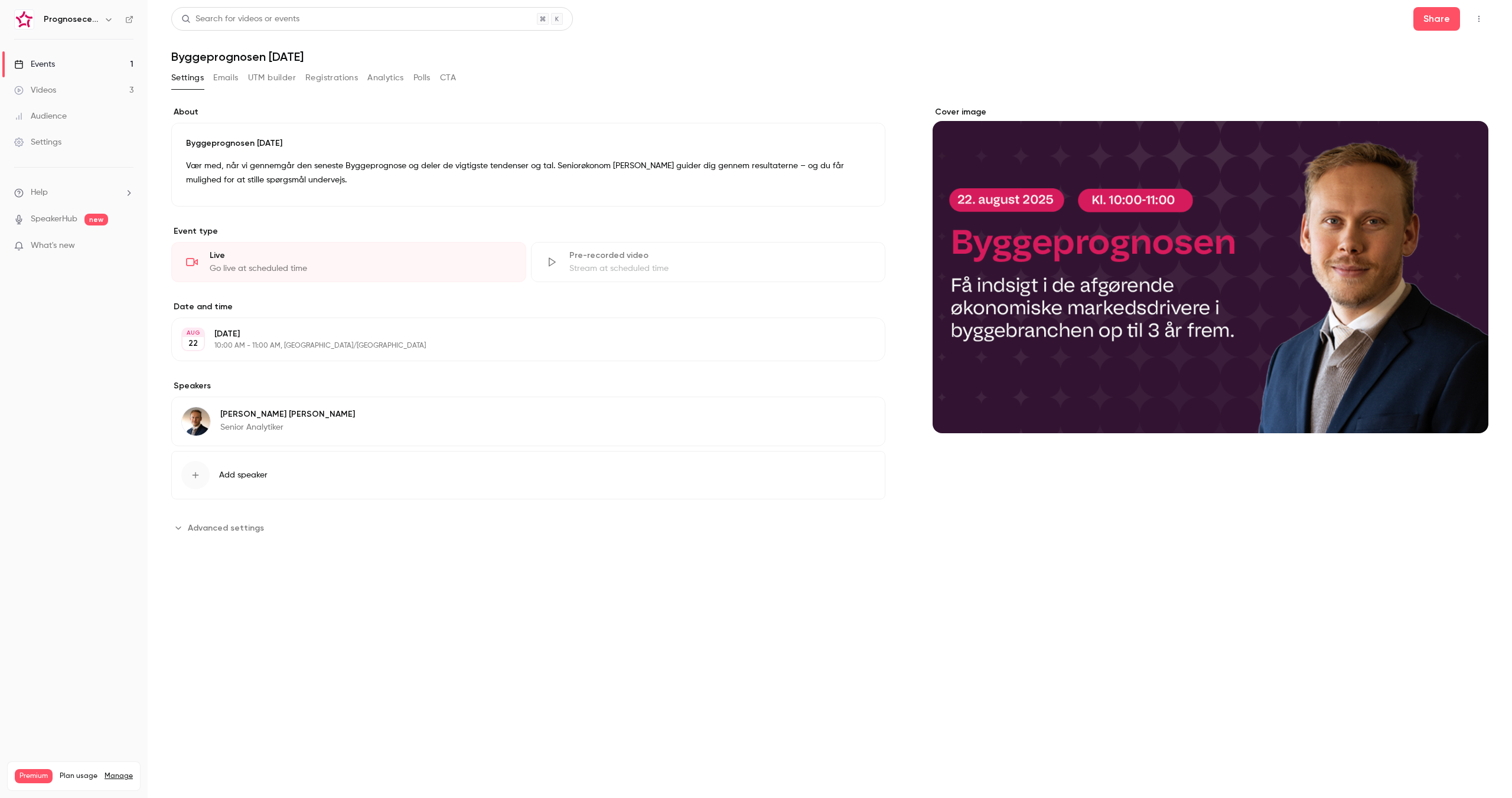
click at [329, 80] on button "Registrations" at bounding box center [331, 78] width 53 height 19
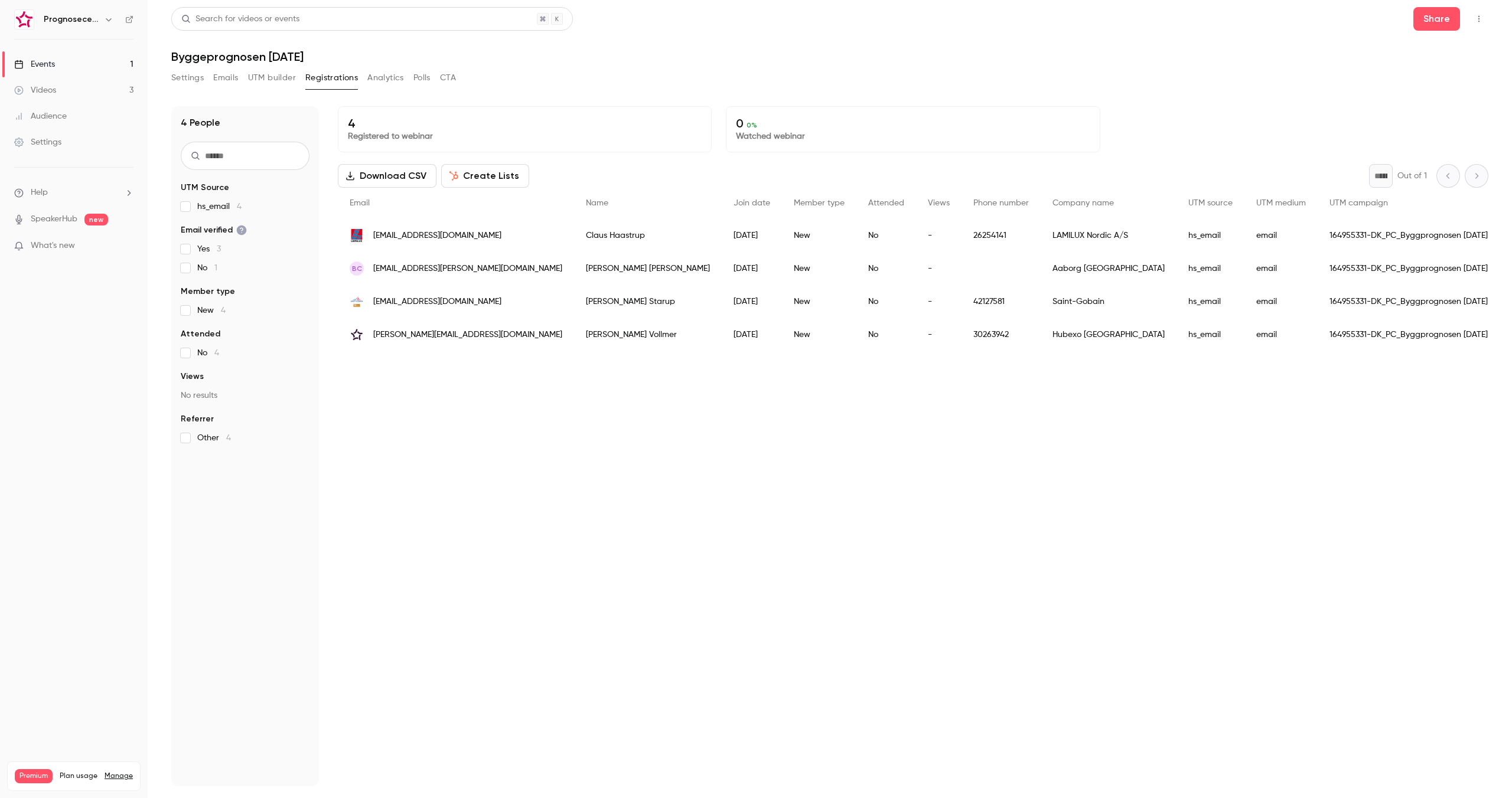
click at [182, 79] on button "Settings" at bounding box center [187, 78] width 32 height 19
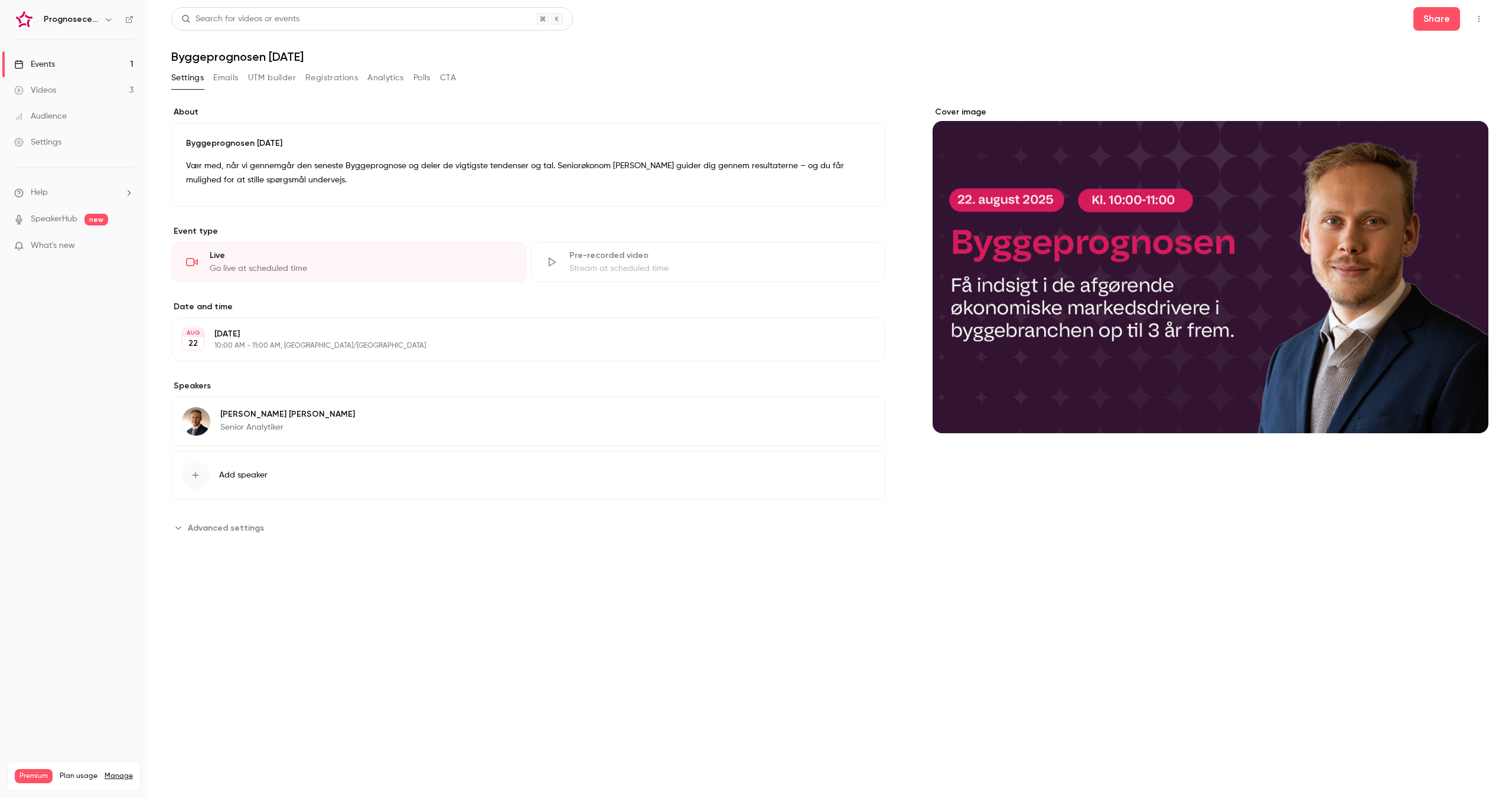
click at [345, 81] on button "Registrations" at bounding box center [331, 78] width 53 height 19
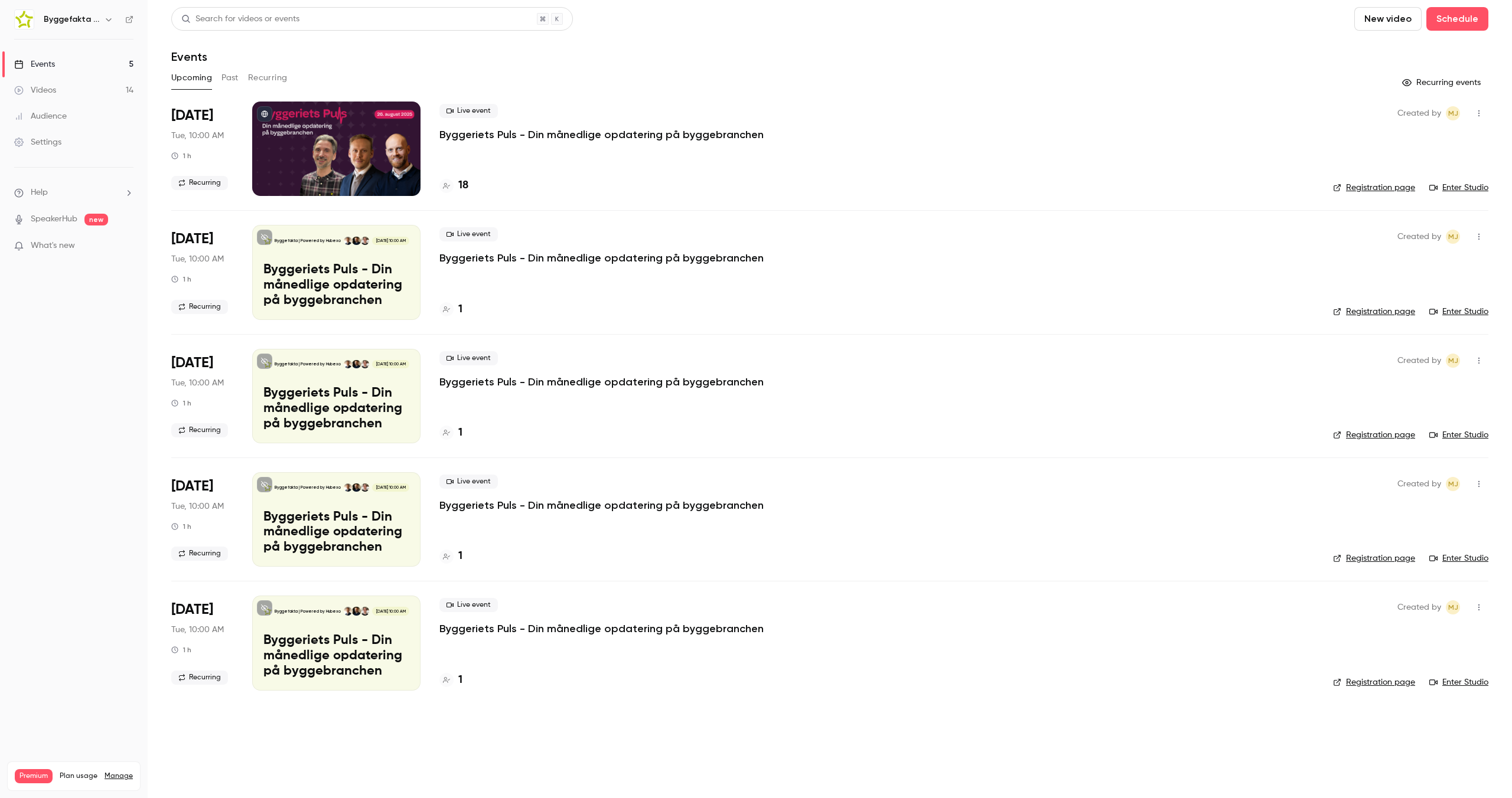
click at [106, 13] on button "button" at bounding box center [109, 20] width 14 height 14
click at [93, 109] on span "Switch channel" at bounding box center [72, 108] width 60 height 13
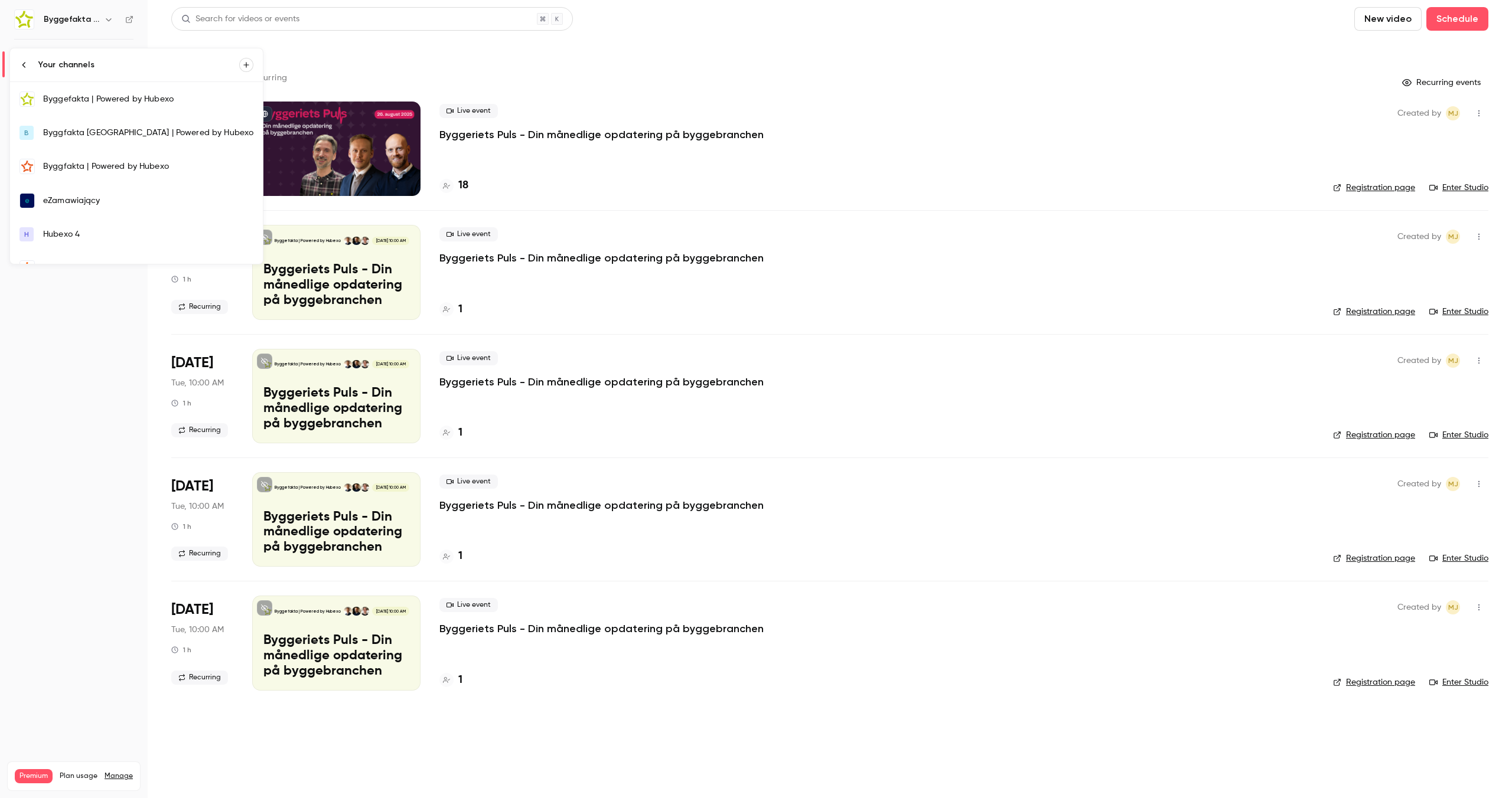
scroll to position [192, 0]
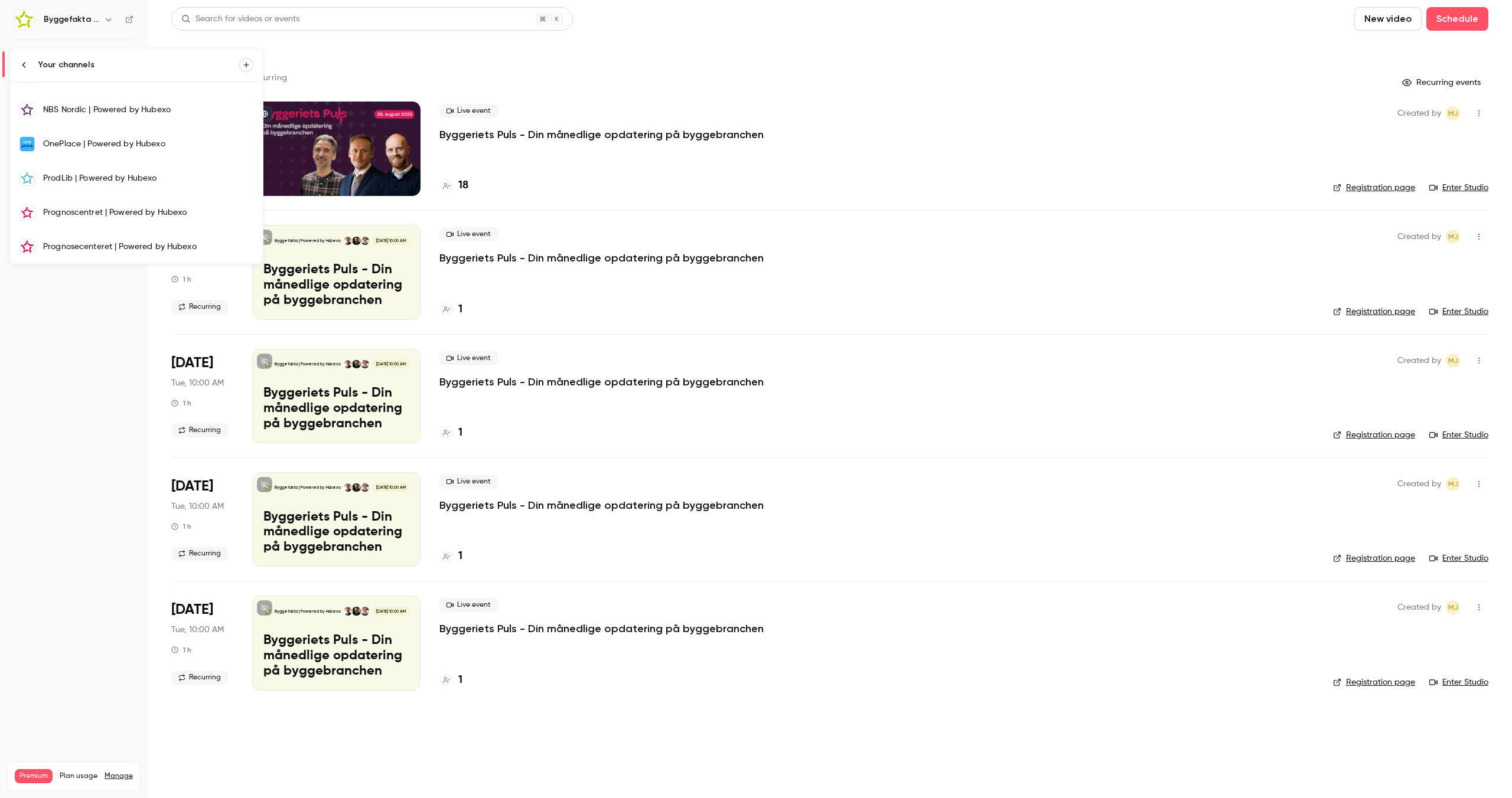
click at [78, 250] on div "Prognosecenteret | Powered by Hubexo" at bounding box center [148, 246] width 210 height 12
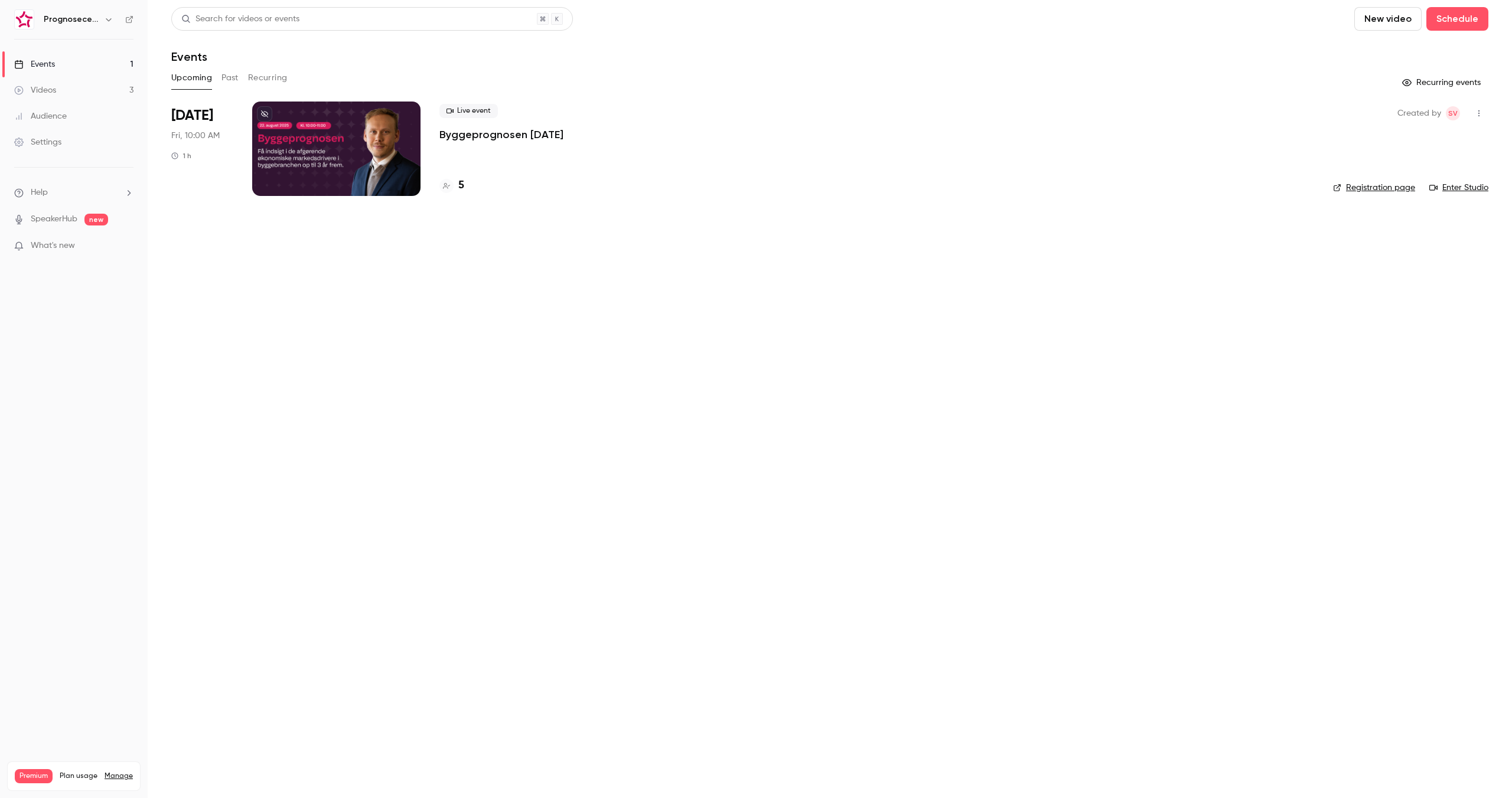
click at [519, 131] on p "Byggeprognosen [DATE]" at bounding box center [501, 135] width 124 height 14
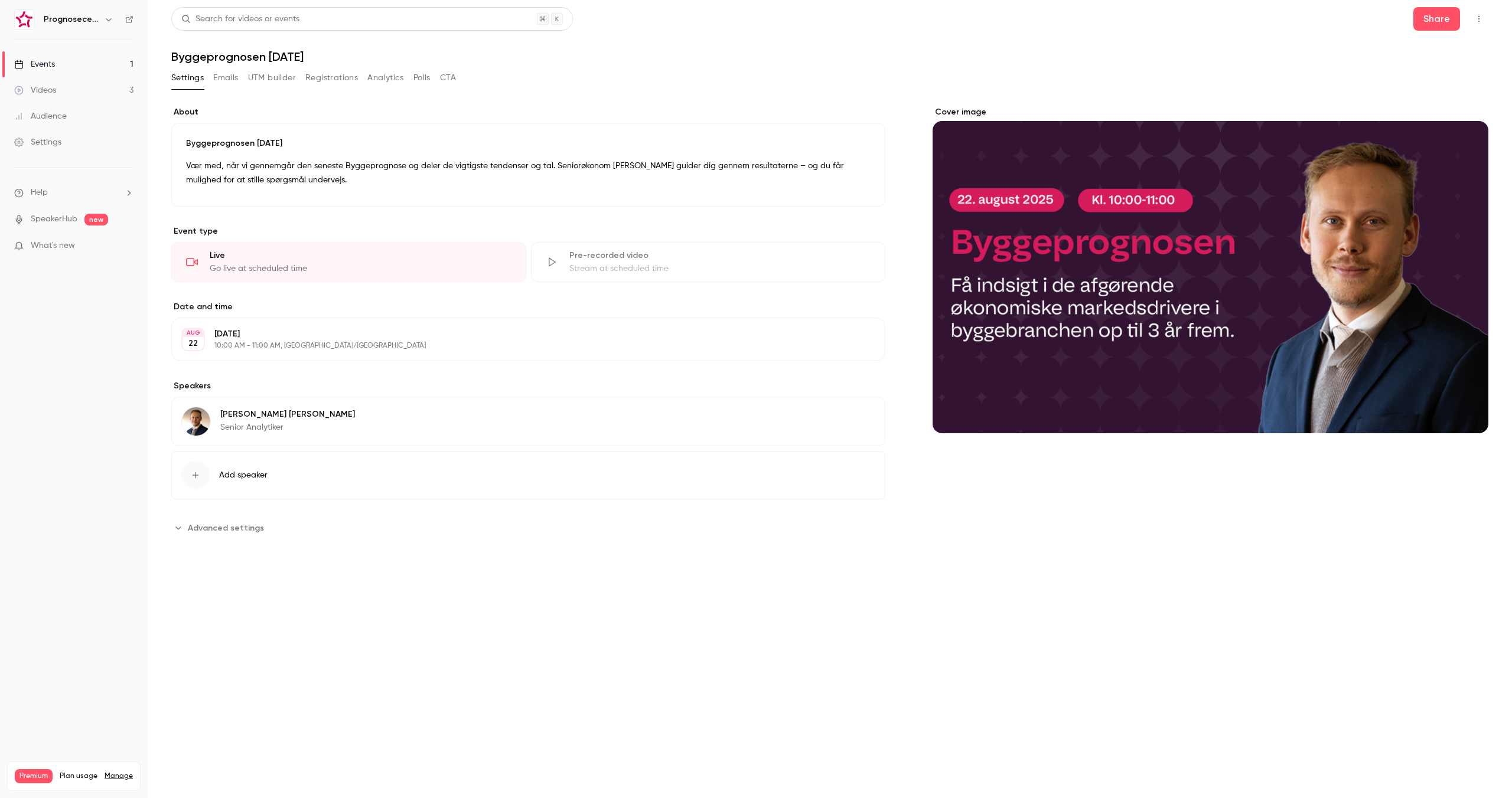
click at [336, 73] on button "Registrations" at bounding box center [331, 78] width 53 height 19
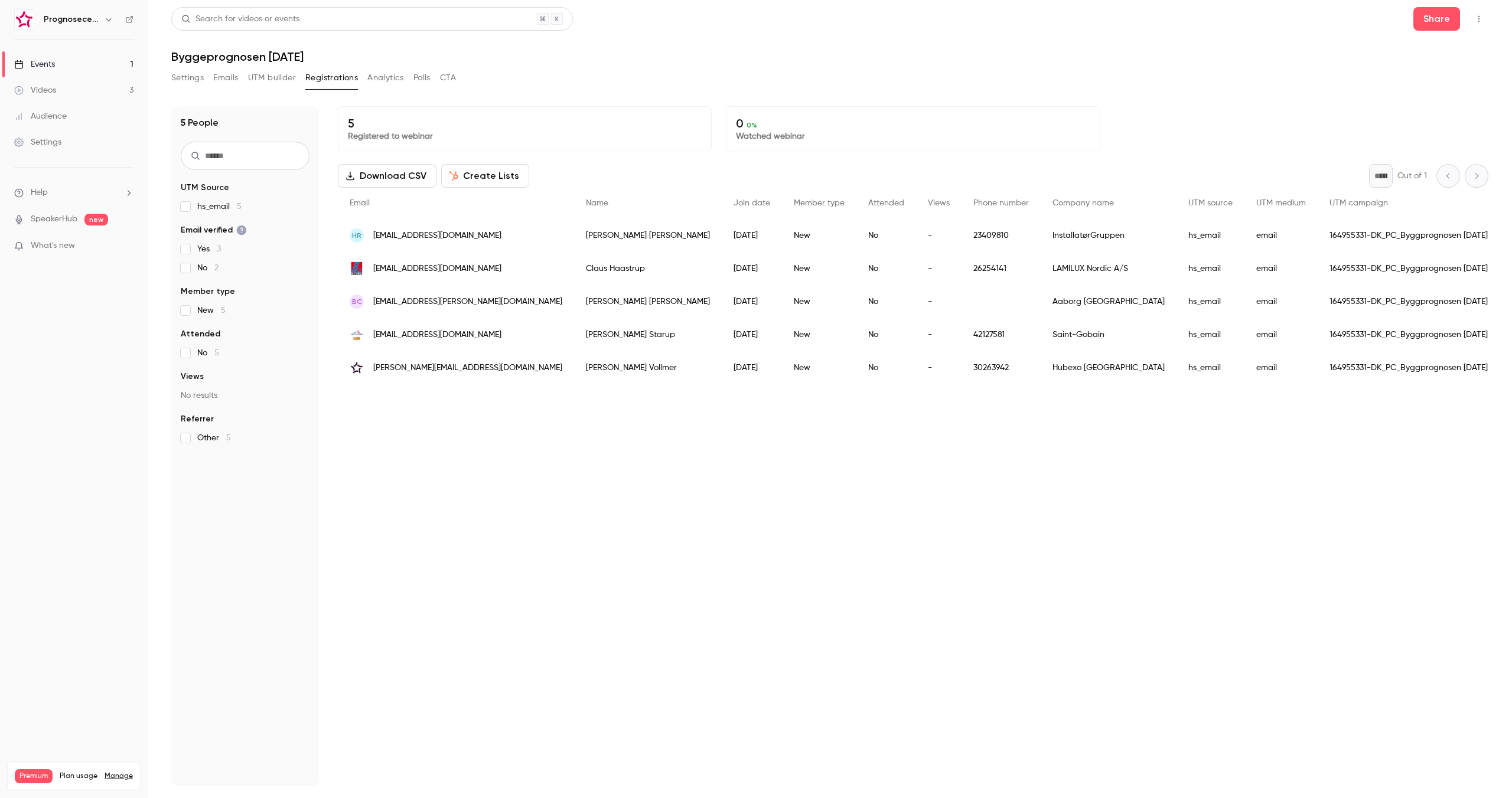
click at [55, 250] on span "What's new" at bounding box center [52, 246] width 44 height 13
click at [1097, 488] on div at bounding box center [756, 399] width 1512 height 798
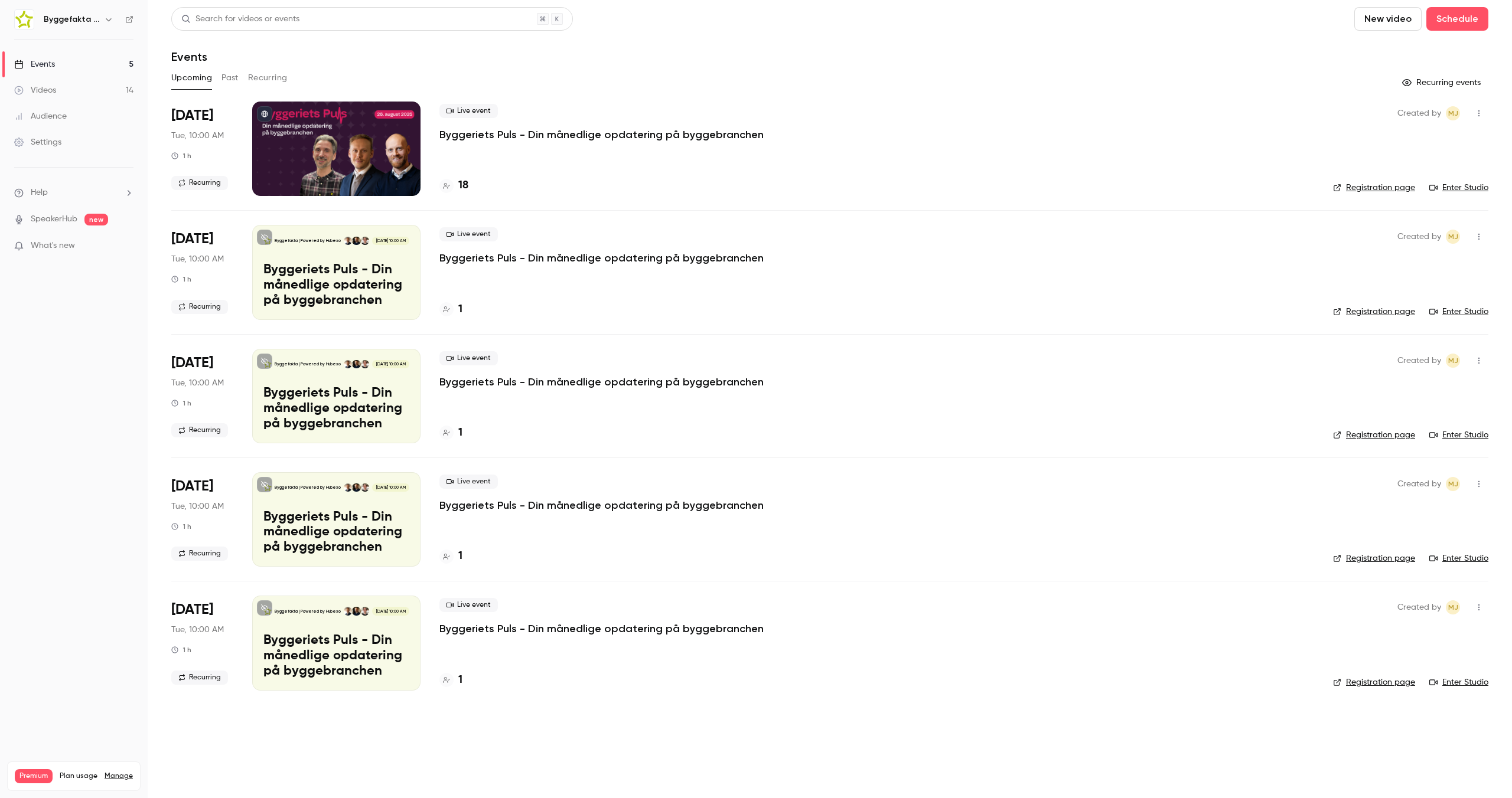
click at [106, 21] on icon "button" at bounding box center [108, 19] width 10 height 10
click at [75, 71] on div "Byggefakta | Powered by Hubexo simon.vollmer@byggefakta.dk Switch channel 11 Bi…" at bounding box center [120, 133] width 221 height 170
click at [87, 108] on span "Switch channel" at bounding box center [72, 108] width 60 height 13
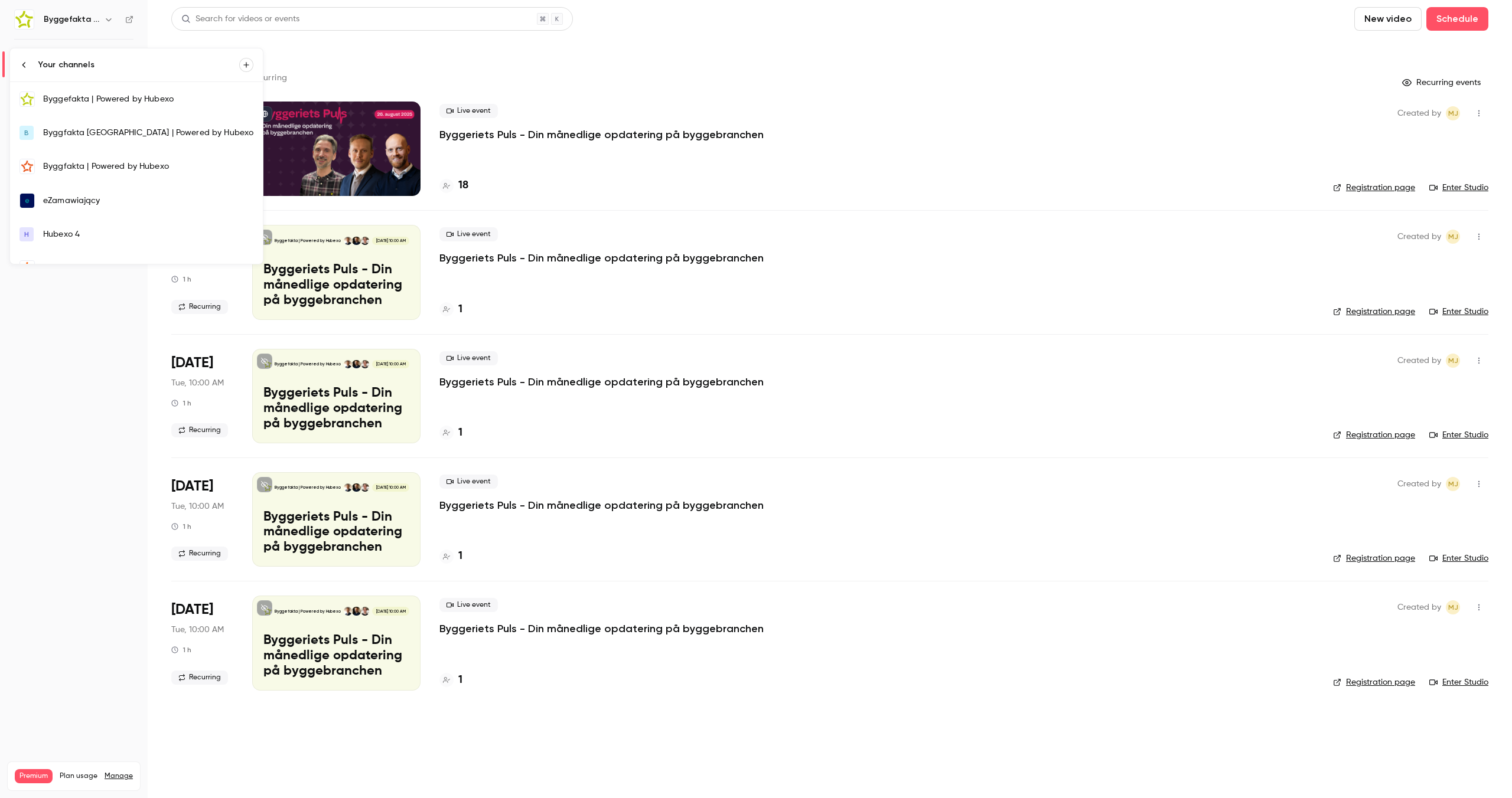
scroll to position [192, 0]
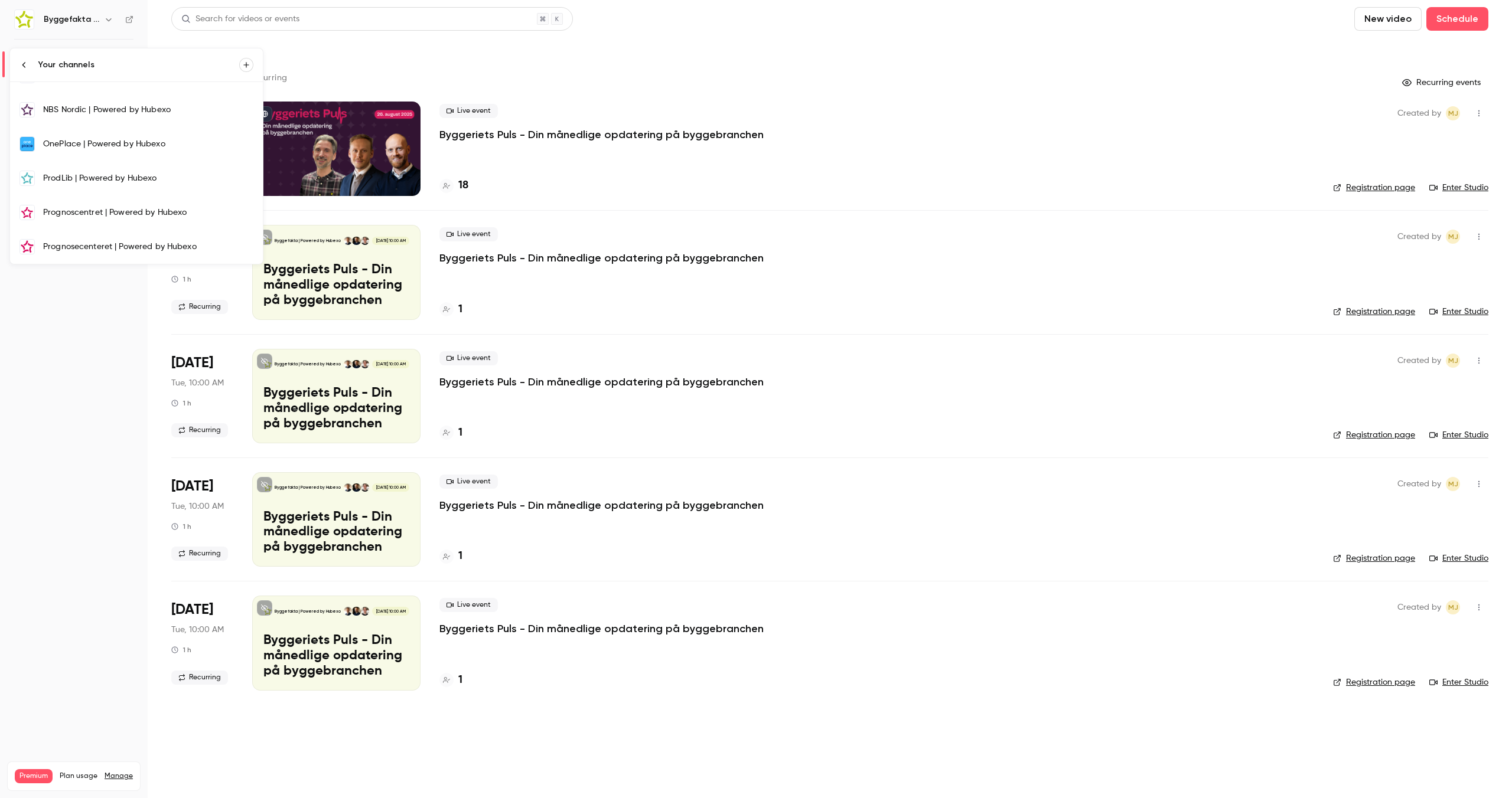
click at [74, 246] on div "Prognosecenteret | Powered by Hubexo" at bounding box center [148, 246] width 210 height 12
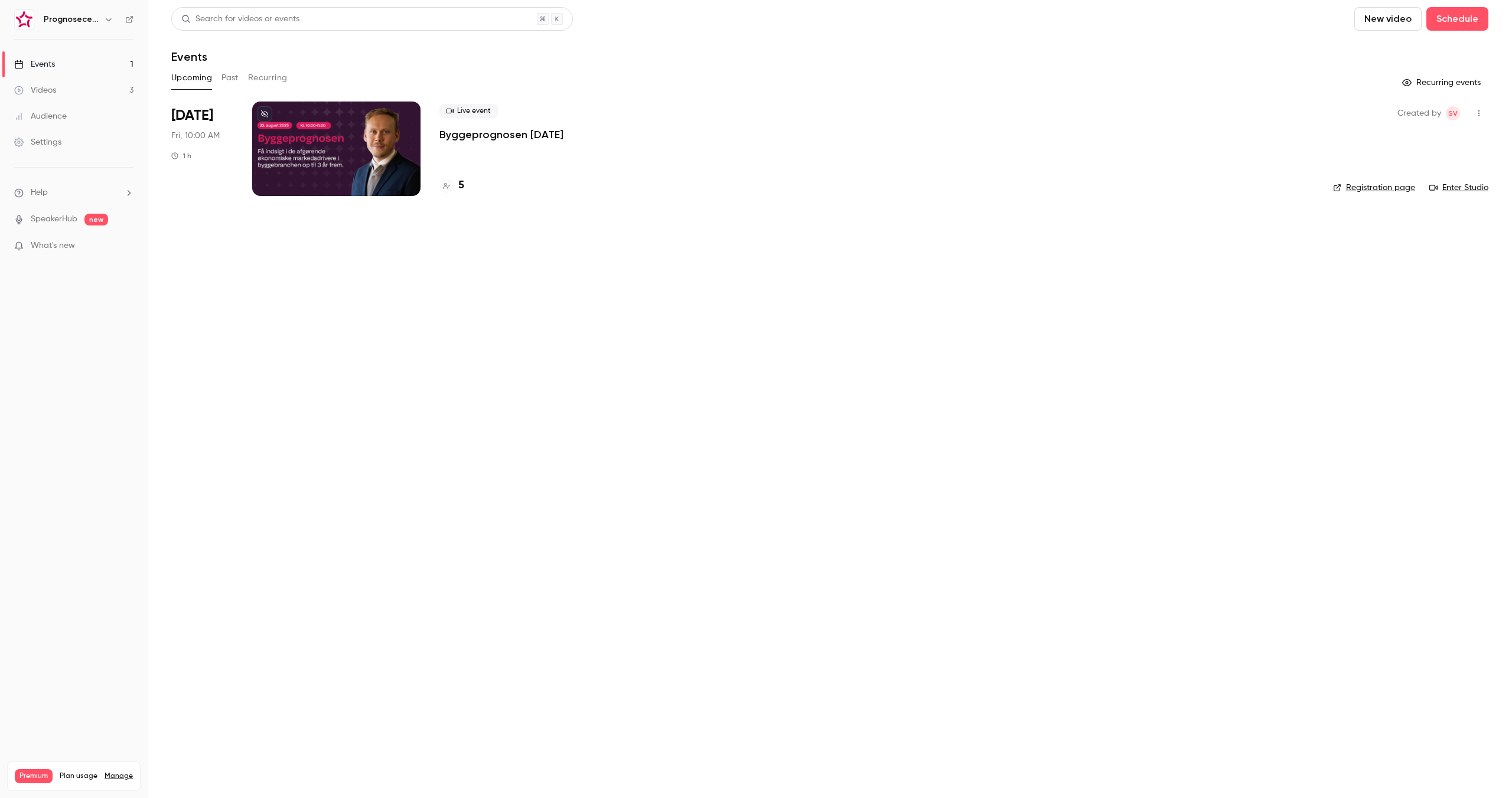
click at [497, 135] on p "Byggeprognosen [DATE]" at bounding box center [501, 135] width 124 height 14
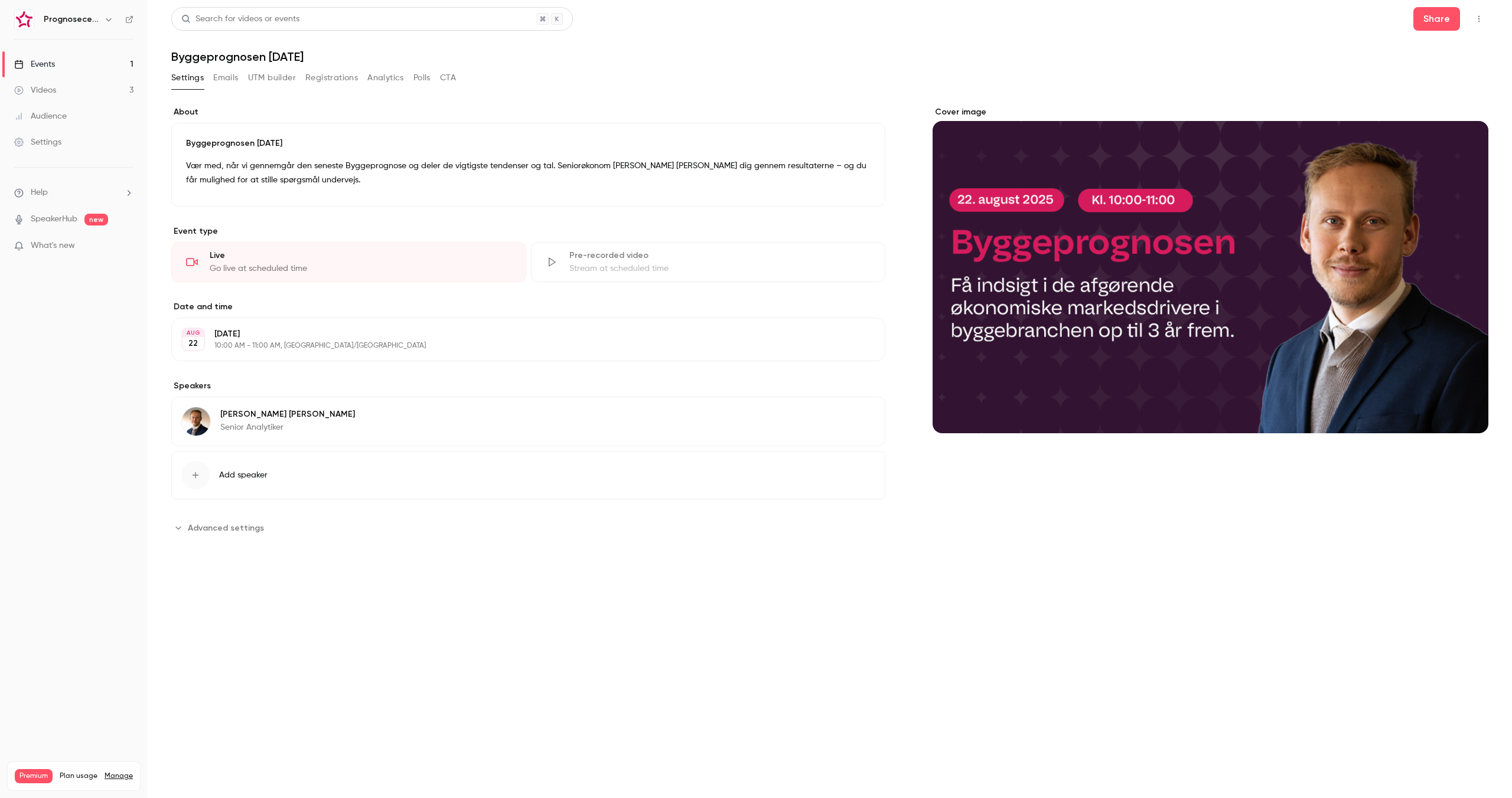
click at [322, 75] on button "Registrations" at bounding box center [331, 78] width 53 height 19
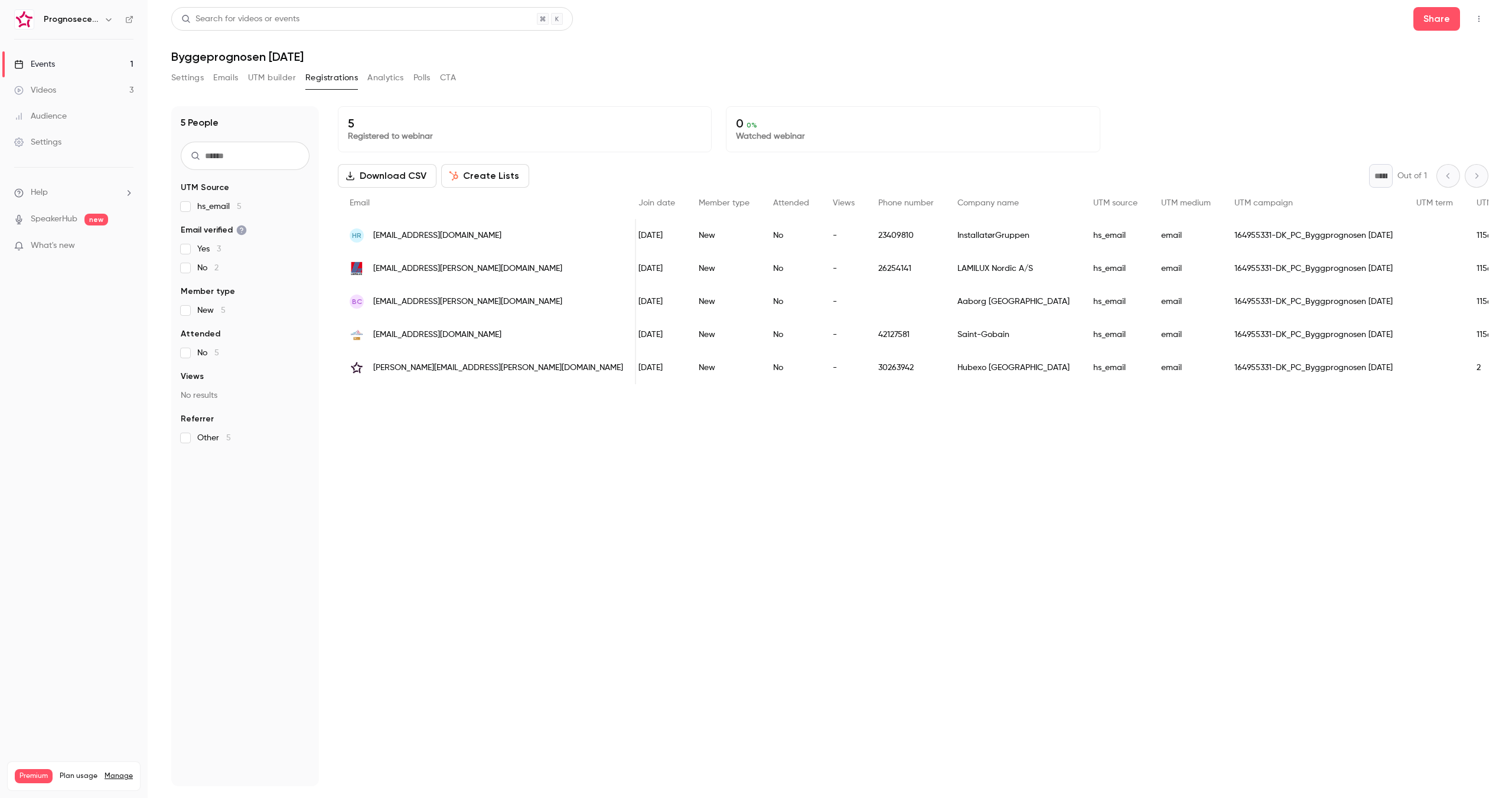
scroll to position [0, 157]
click at [1154, 418] on div "5 Registered to webinar 0 0 % Watched webinar Download CSV Create Lists * Out o…" at bounding box center [913, 446] width 1151 height 680
click at [1464, 233] on div "115602171" at bounding box center [1499, 235] width 72 height 33
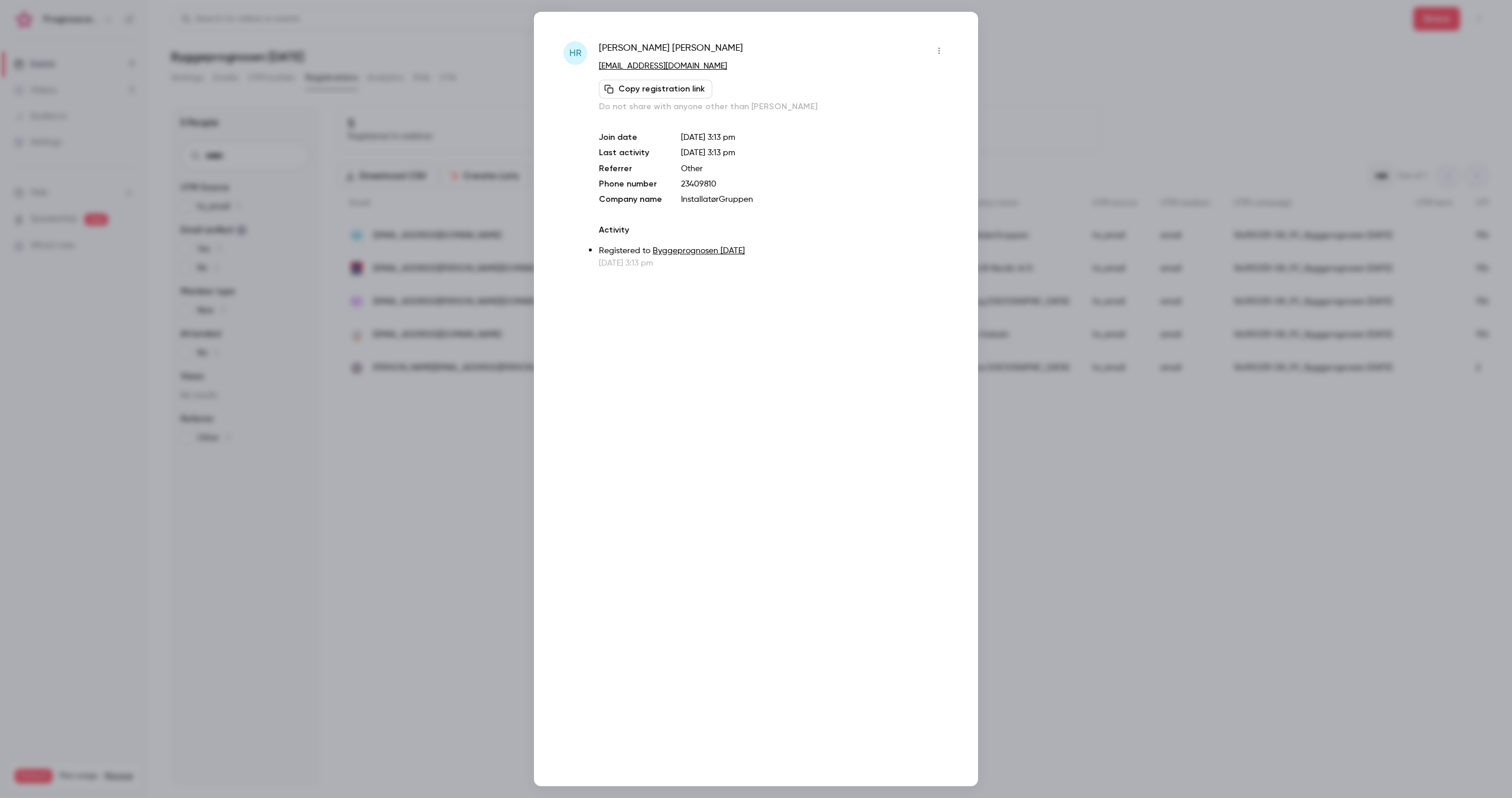
click at [1239, 233] on div at bounding box center [756, 399] width 1512 height 798
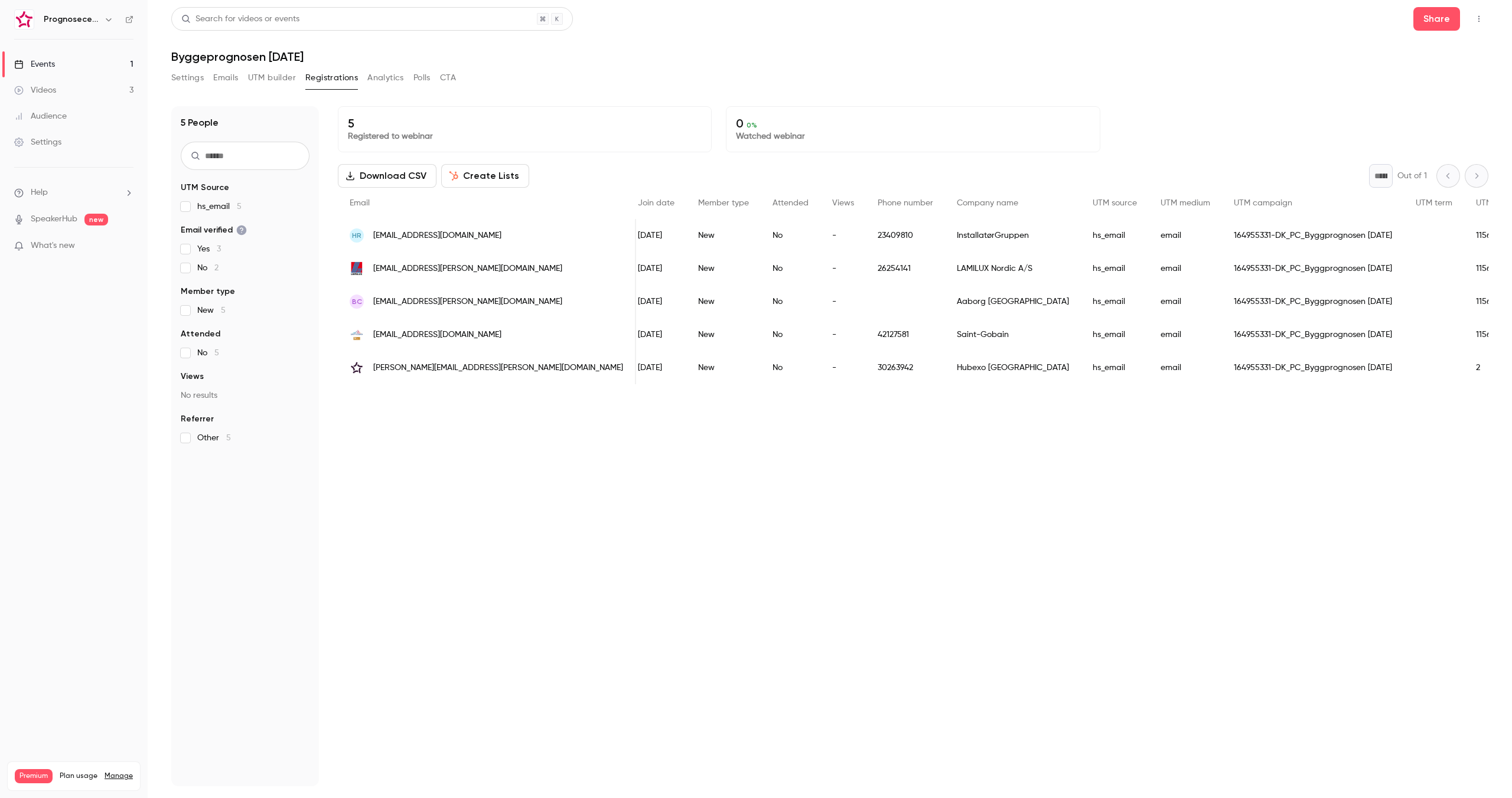
click at [1464, 359] on div "2" at bounding box center [1499, 368] width 72 height 33
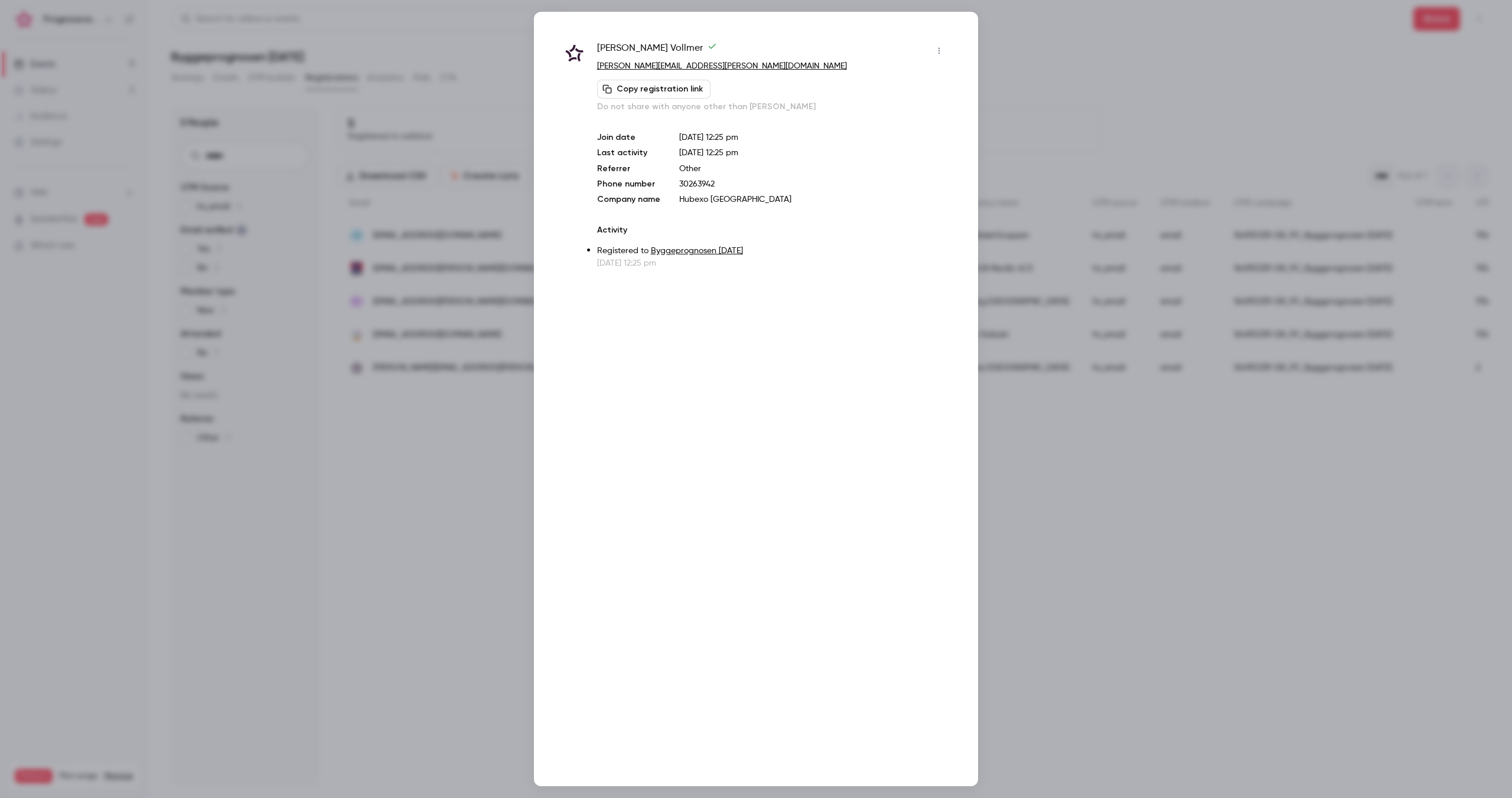
click at [1241, 297] on div at bounding box center [756, 399] width 1512 height 798
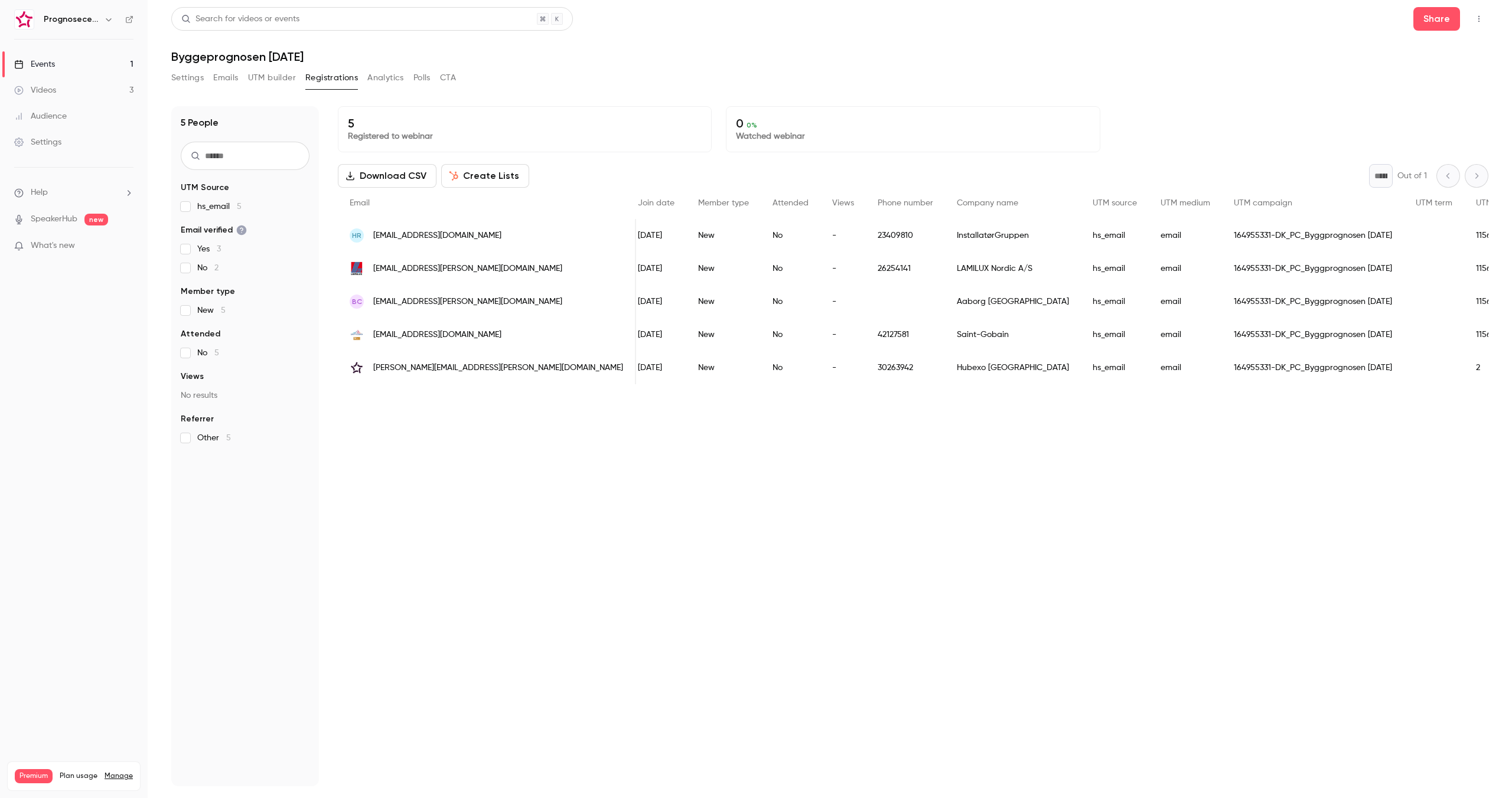
click at [1464, 242] on div "115602171" at bounding box center [1499, 235] width 72 height 33
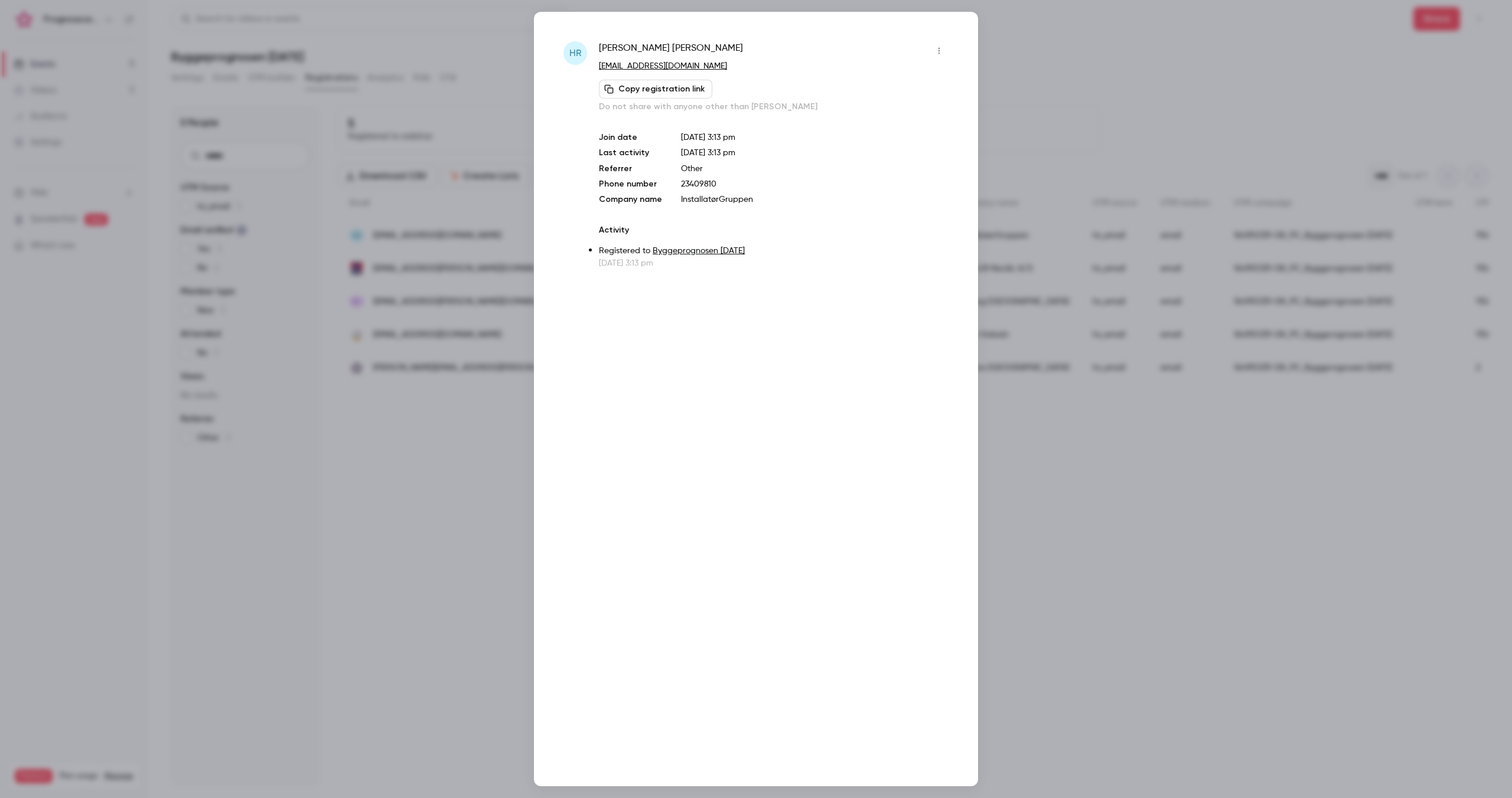
click at [1366, 242] on div at bounding box center [756, 399] width 1512 height 798
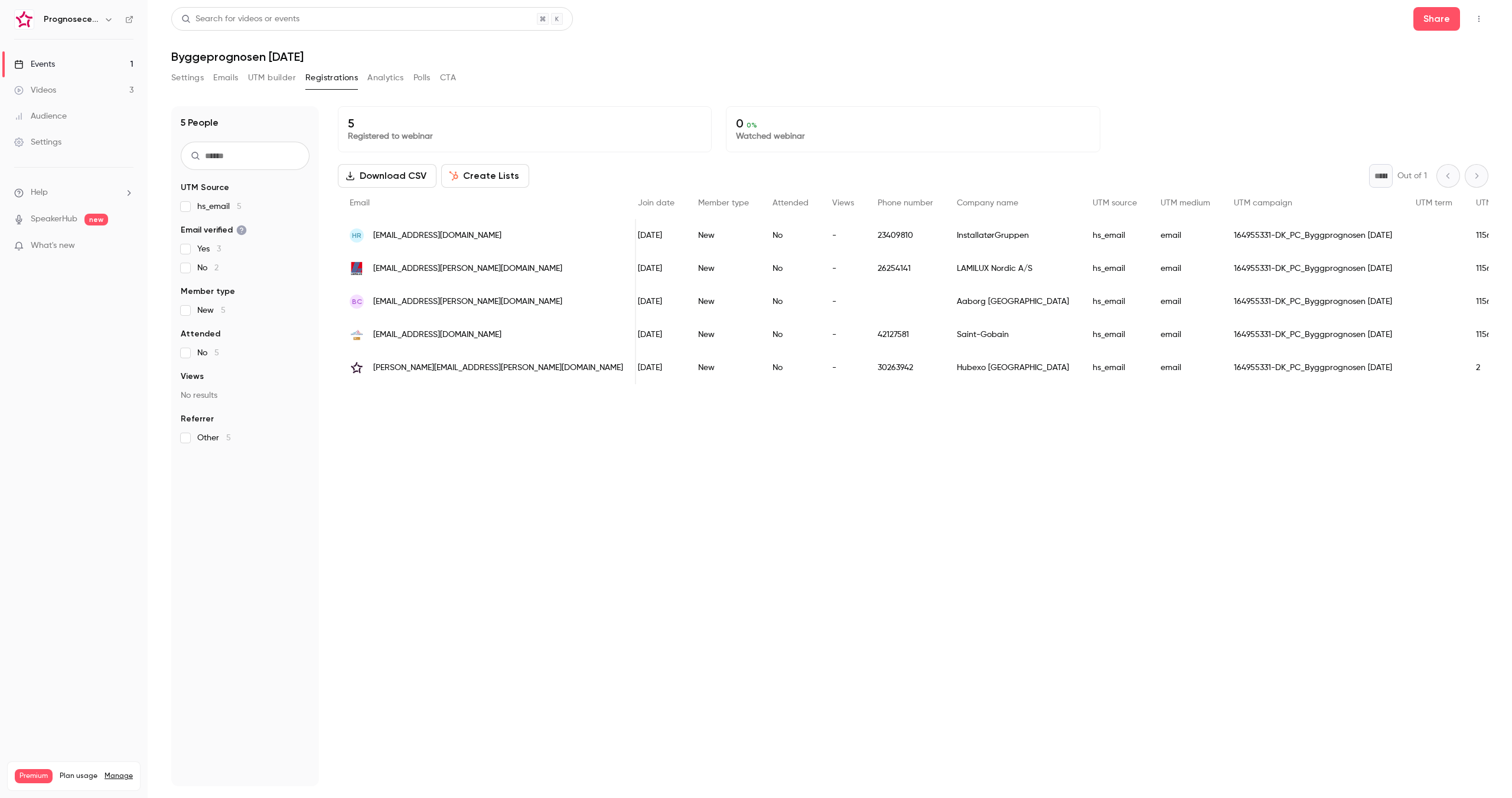
click at [1464, 259] on div "115602171" at bounding box center [1499, 268] width 72 height 33
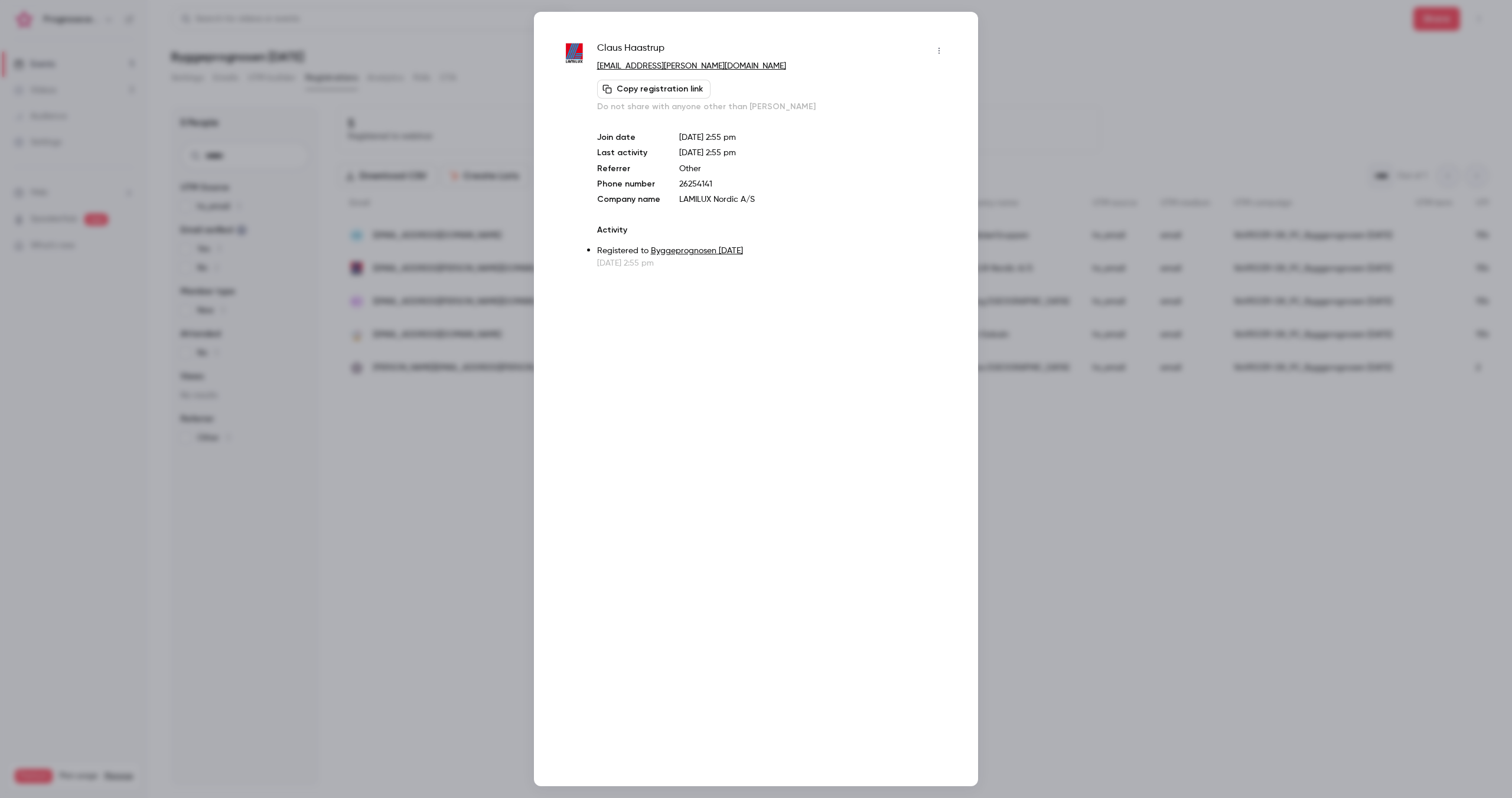
click at [1361, 269] on div at bounding box center [756, 399] width 1512 height 798
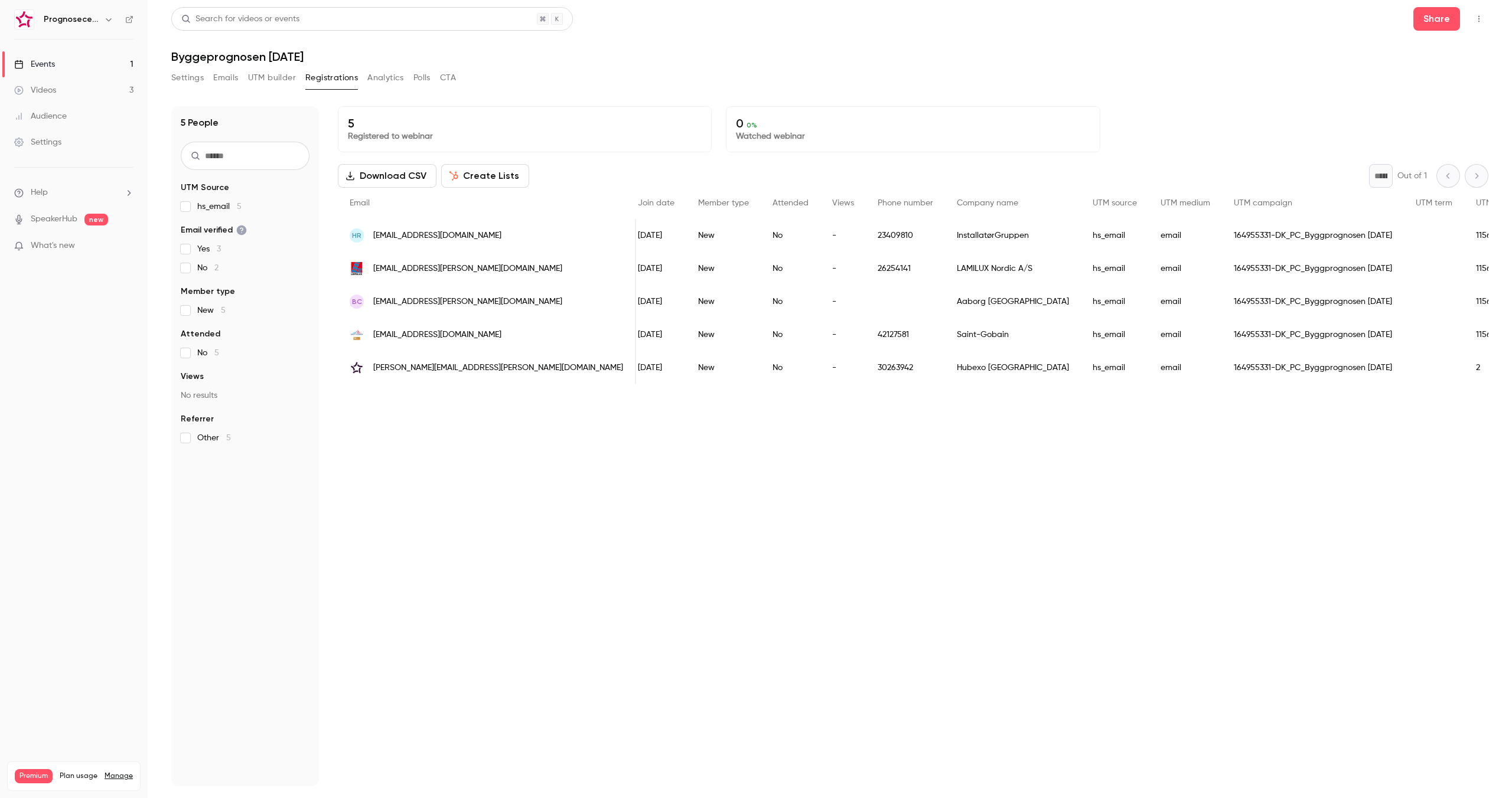
click at [1464, 287] on div "115602171" at bounding box center [1499, 301] width 72 height 33
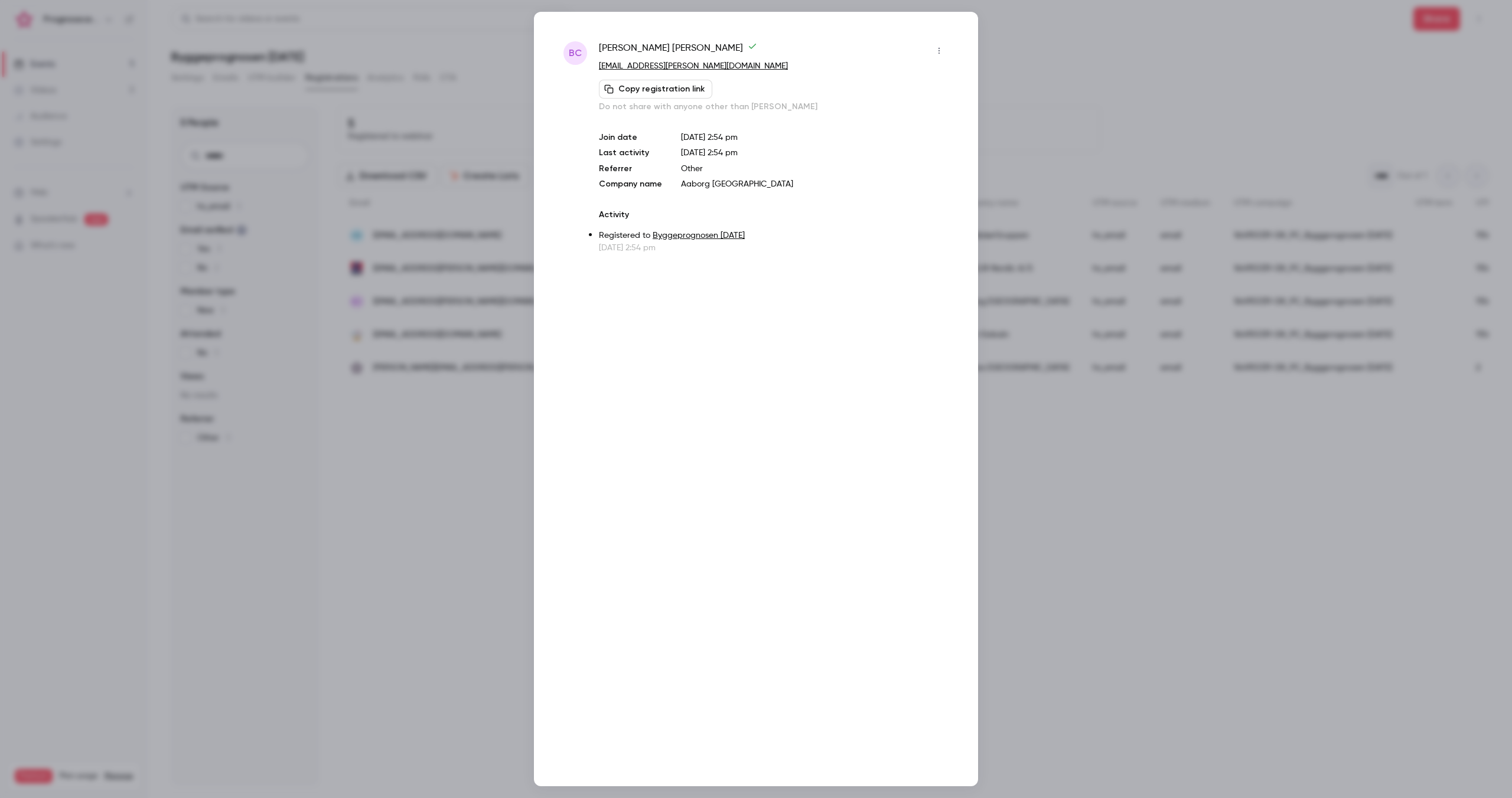
click at [1358, 287] on div at bounding box center [756, 399] width 1512 height 798
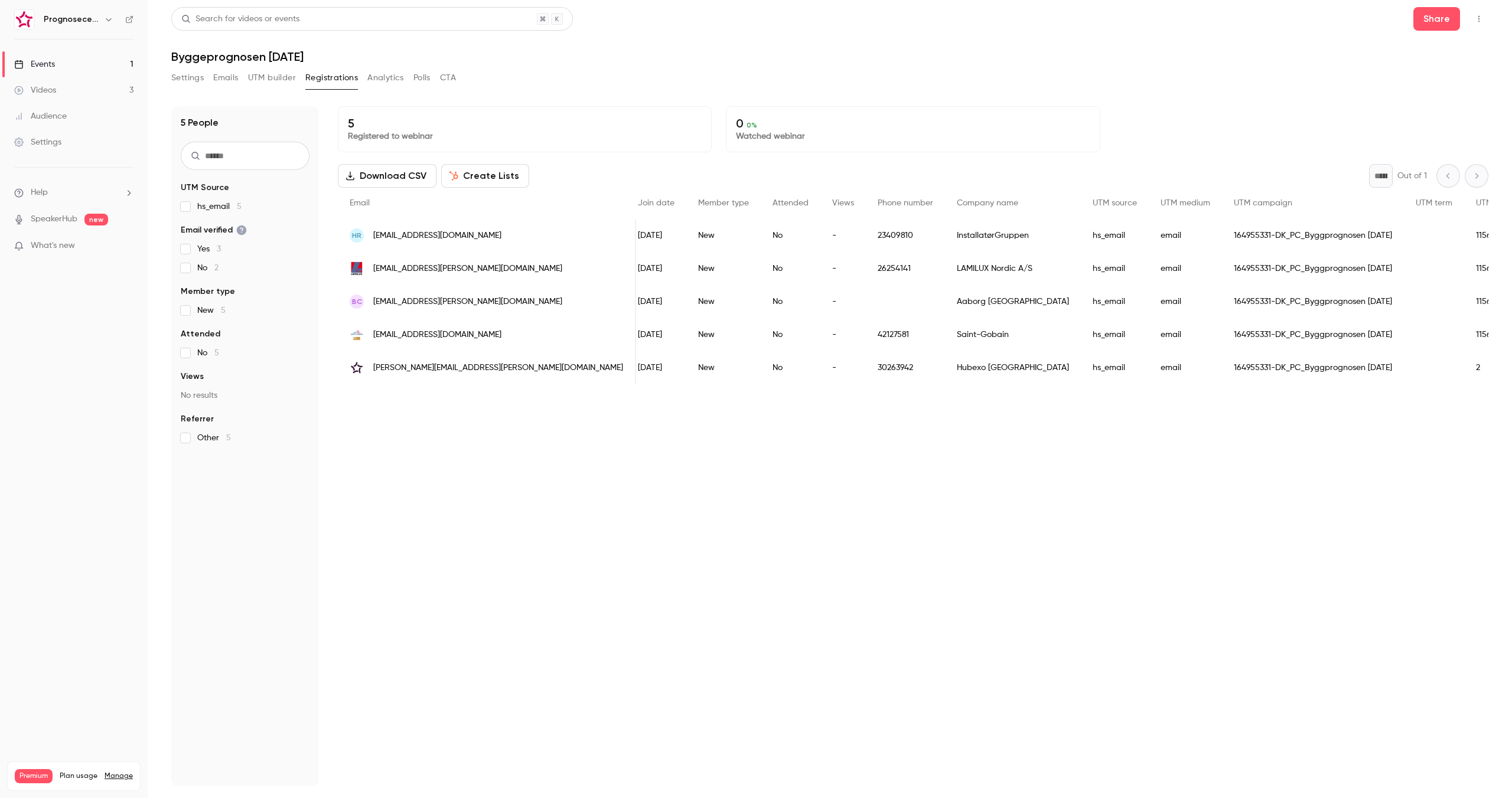
click at [1464, 327] on div "115602171" at bounding box center [1499, 335] width 72 height 33
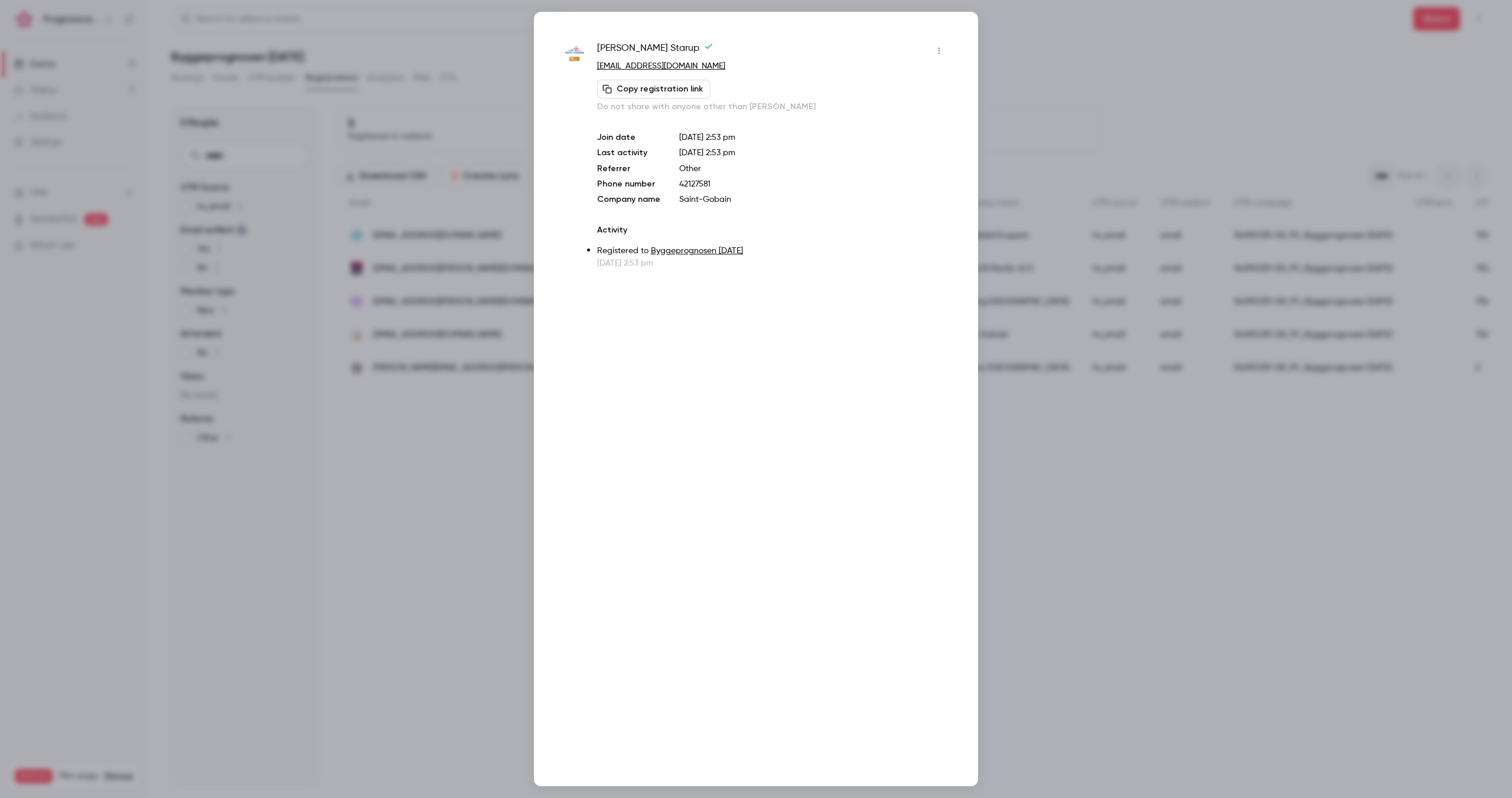
click at [1088, 169] on div at bounding box center [756, 399] width 1512 height 798
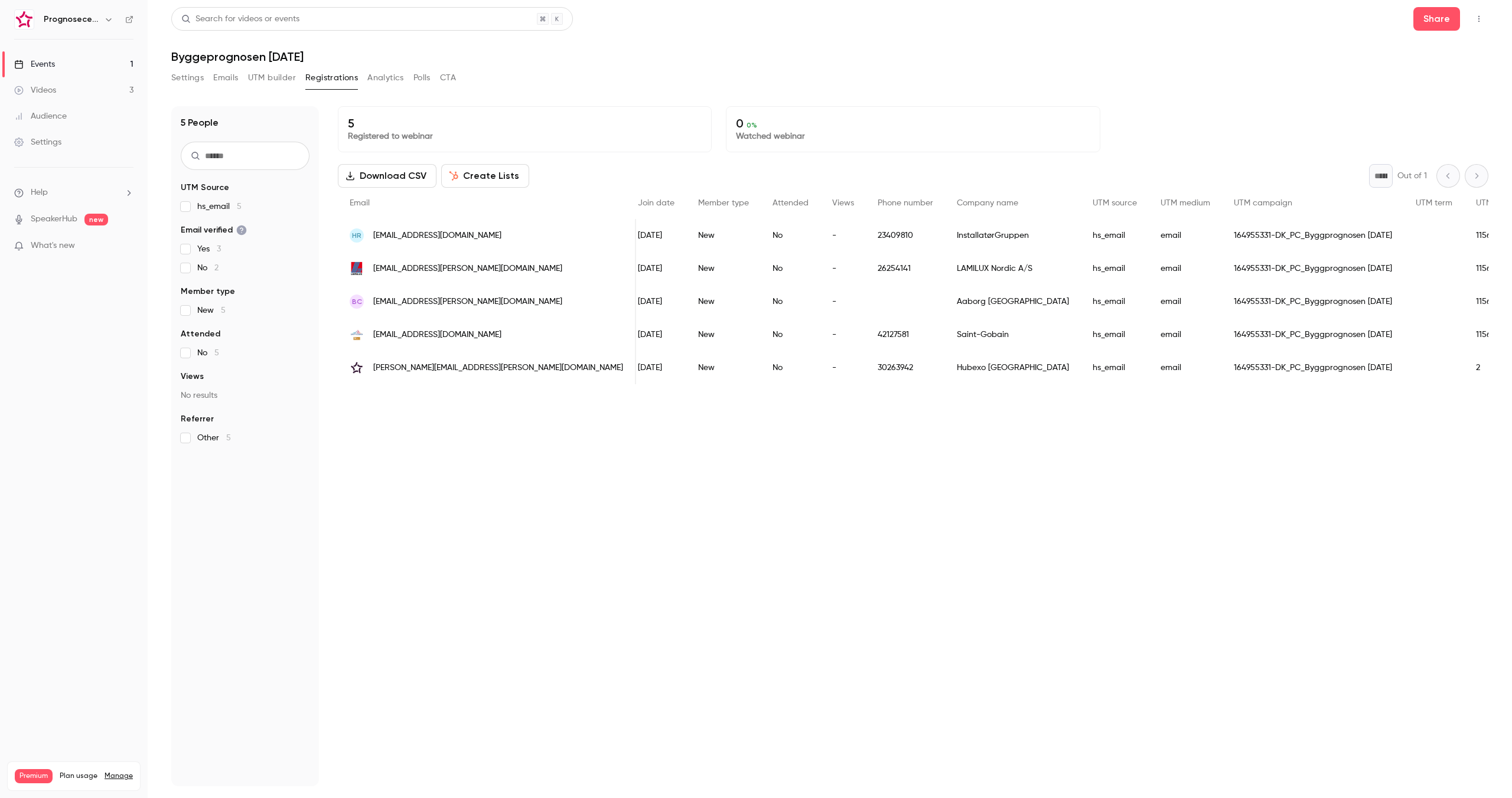
click at [1404, 315] on div "People list" at bounding box center [1433, 301] width 60 height 33
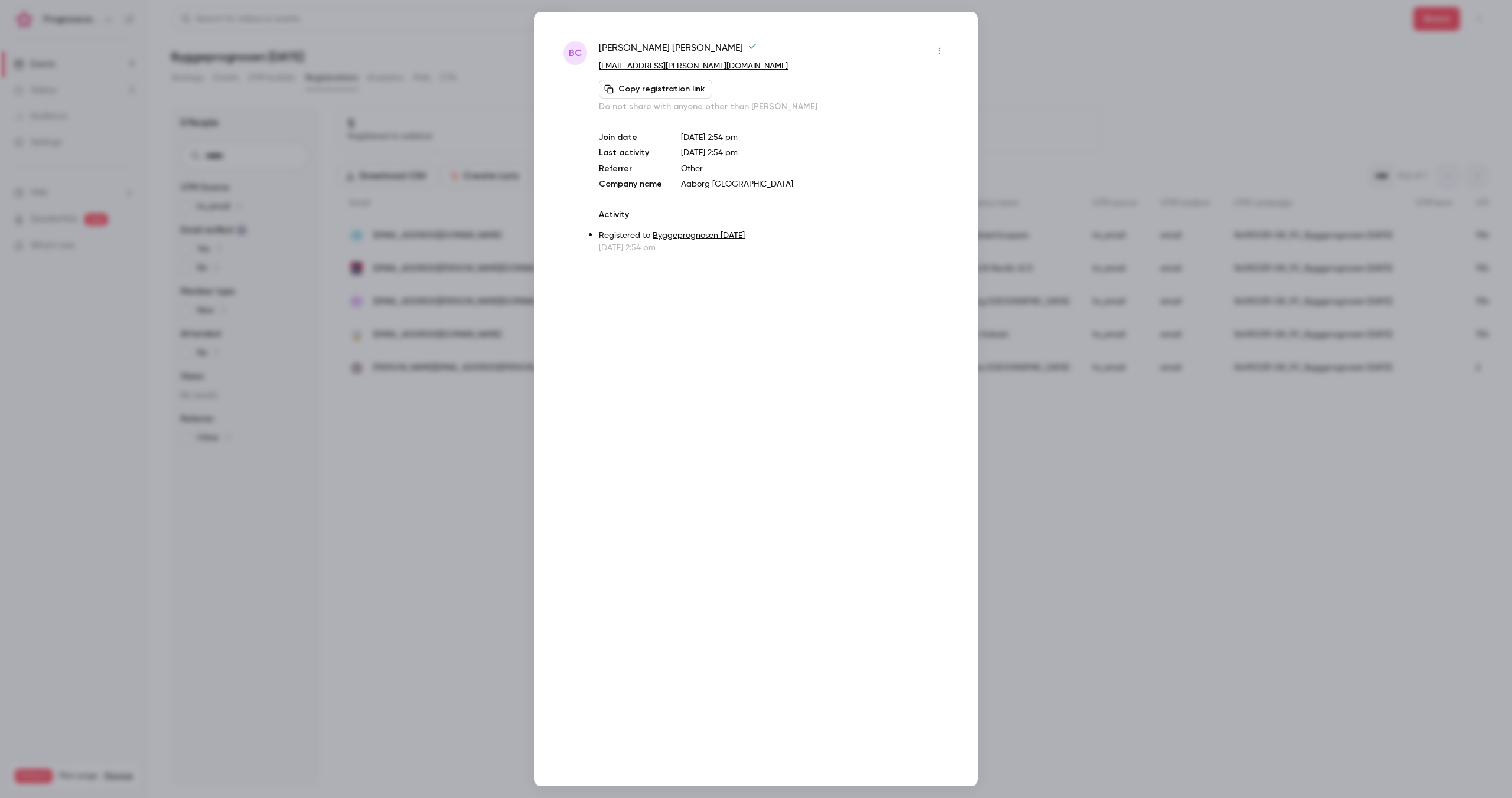
click at [1187, 209] on div at bounding box center [756, 399] width 1512 height 798
